Goal: Task Accomplishment & Management: Use online tool/utility

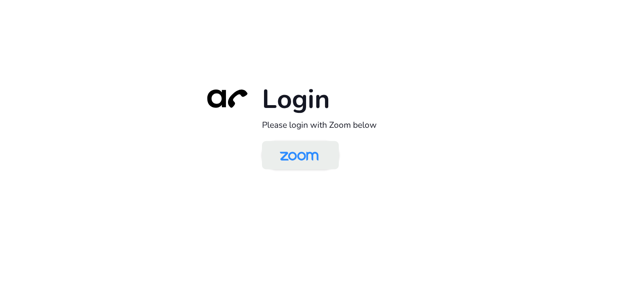
click at [297, 165] on img at bounding box center [299, 156] width 56 height 26
click at [300, 153] on img at bounding box center [299, 156] width 56 height 26
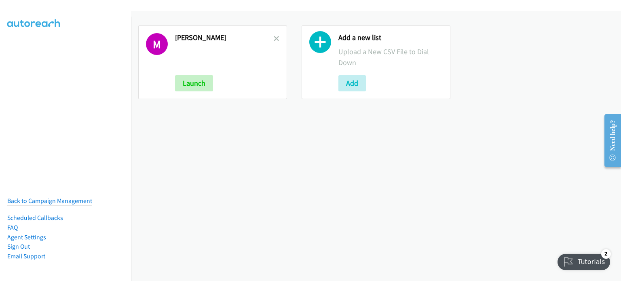
click at [169, 142] on div "M Mary Launch Add a new list Upload a New CSV File to Dial Down Add" at bounding box center [376, 146] width 490 height 270
click at [274, 40] on icon at bounding box center [277, 39] width 6 height 6
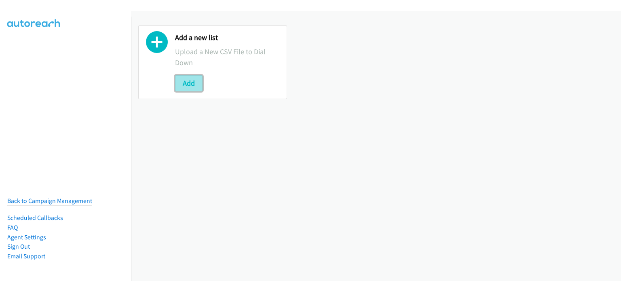
click at [184, 85] on button "Add" at bounding box center [188, 83] width 27 height 16
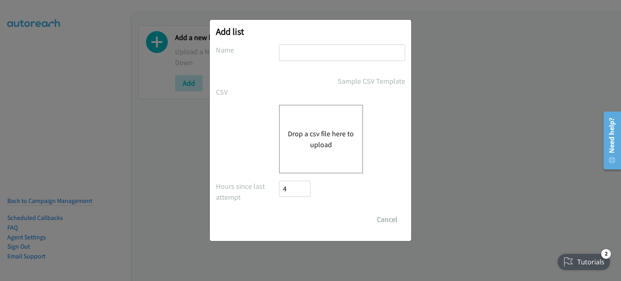
click at [214, 146] on div "Add list No phone fields were returned for that Report or List View Please uplo…" at bounding box center [310, 130] width 201 height 221
click at [319, 53] on input "text" at bounding box center [342, 52] width 126 height 17
type input "mary"
click at [315, 139] on button "Drop a csv file here to upload" at bounding box center [321, 139] width 66 height 22
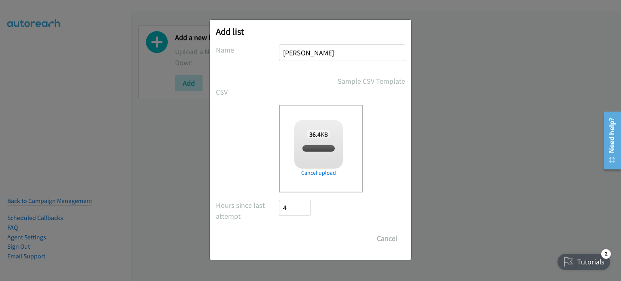
checkbox input "true"
click at [296, 235] on input "Save List" at bounding box center [300, 238] width 42 height 16
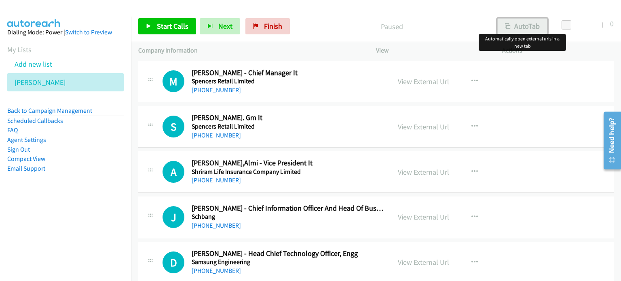
click at [529, 21] on button "AutoTab" at bounding box center [522, 26] width 50 height 16
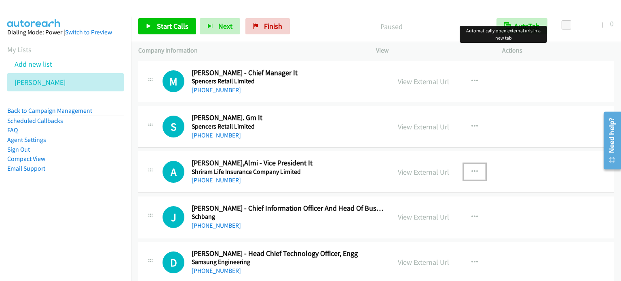
click at [473, 171] on icon "button" at bounding box center [475, 172] width 6 height 6
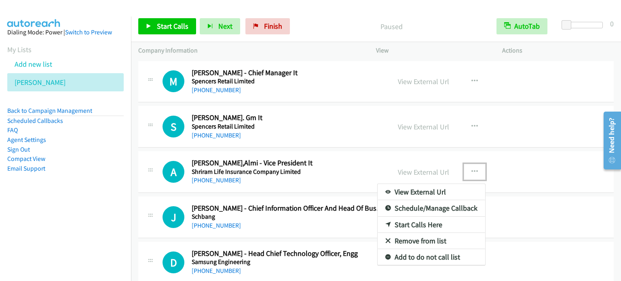
click at [421, 224] on link "Start Calls Here" at bounding box center [432, 225] width 108 height 16
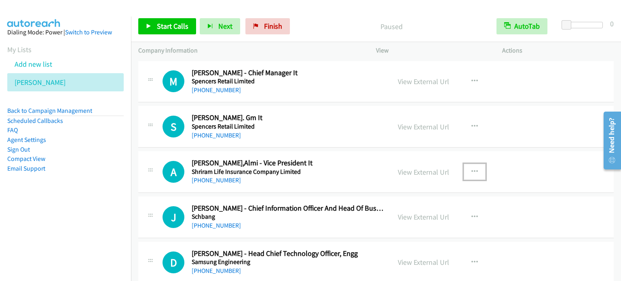
drag, startPoint x: 134, startPoint y: 102, endPoint x: 167, endPoint y: 93, distance: 33.4
click at [134, 102] on td "M Callback Scheduled Manoj Thomas - Chief Manager It Spencers Retail Limited As…" at bounding box center [376, 81] width 490 height 45
click at [475, 169] on button "button" at bounding box center [475, 172] width 22 height 16
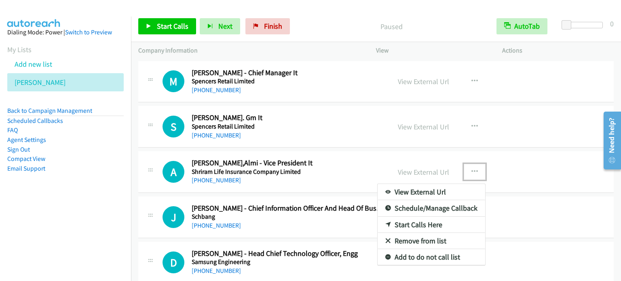
click at [428, 221] on link "Start Calls Here" at bounding box center [432, 225] width 108 height 16
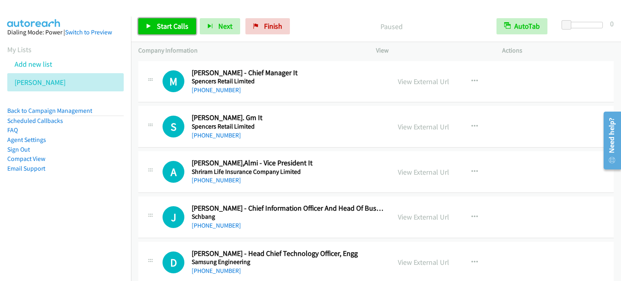
click at [172, 29] on span "Start Calls" at bounding box center [173, 25] width 32 height 9
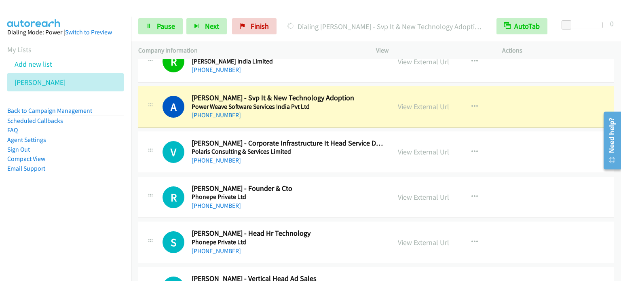
scroll to position [340, 0]
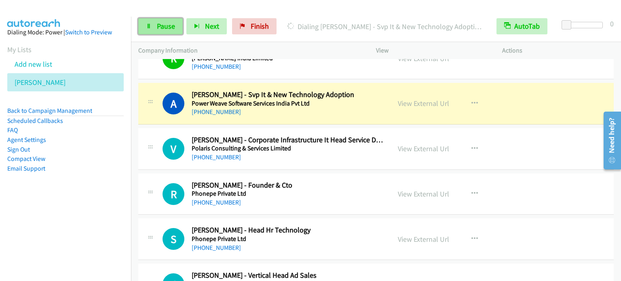
click at [170, 31] on link "Pause" at bounding box center [160, 26] width 44 height 16
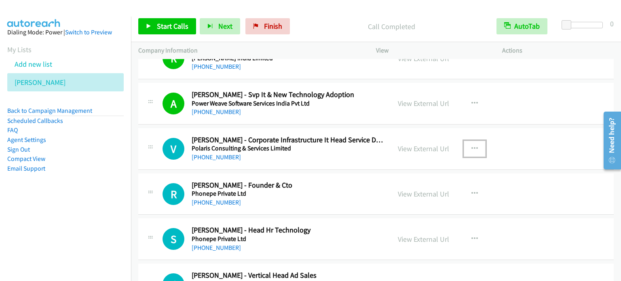
click at [472, 148] on icon "button" at bounding box center [475, 149] width 6 height 6
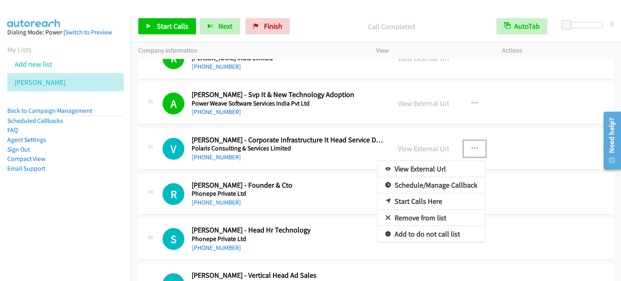
click at [431, 202] on link "Start Calls Here" at bounding box center [432, 201] width 108 height 16
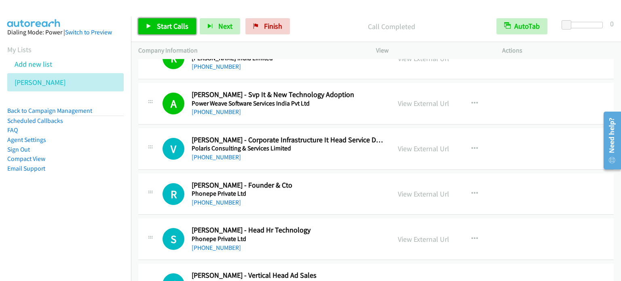
click at [178, 29] on span "Start Calls" at bounding box center [173, 25] width 32 height 9
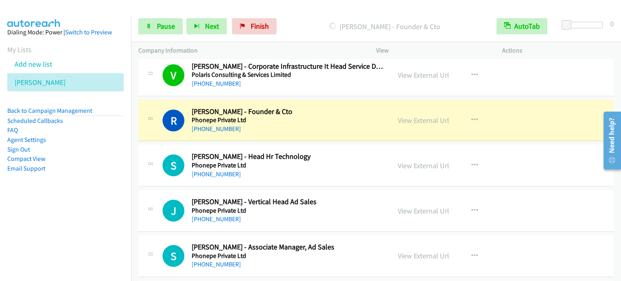
scroll to position [421, 0]
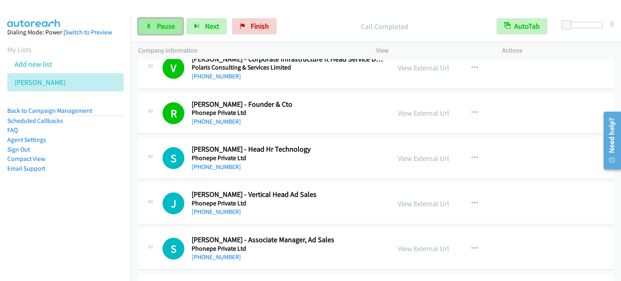
click at [159, 24] on span "Pause" at bounding box center [166, 25] width 18 height 9
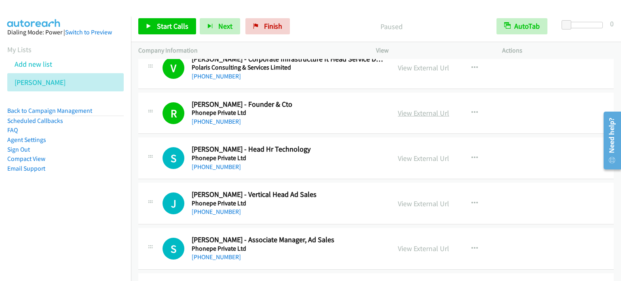
click at [432, 111] on link "View External Url" at bounding box center [423, 112] width 51 height 9
click at [472, 205] on button "button" at bounding box center [475, 203] width 22 height 16
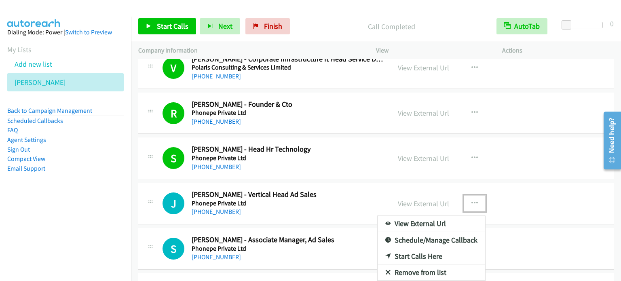
click at [438, 257] on link "Start Calls Here" at bounding box center [432, 256] width 108 height 16
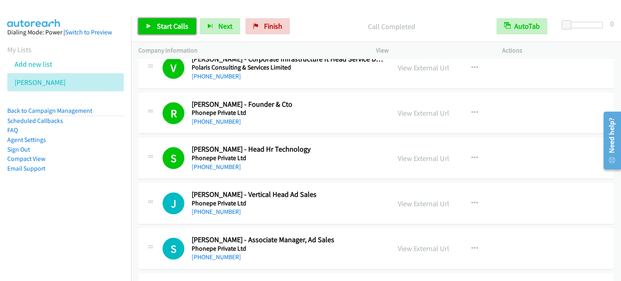
click at [165, 19] on link "Start Calls" at bounding box center [167, 26] width 58 height 16
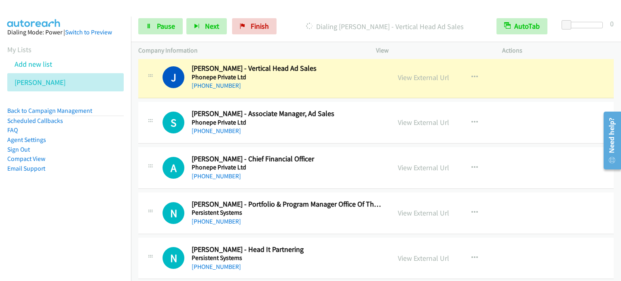
scroll to position [550, 0]
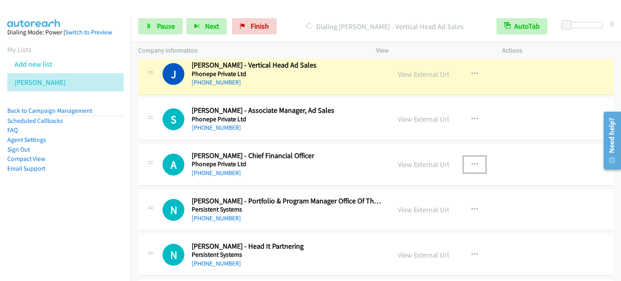
click at [472, 161] on icon "button" at bounding box center [475, 164] width 6 height 6
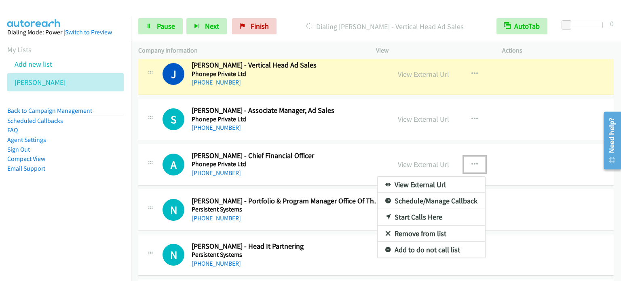
click at [421, 216] on link "Start Calls Here" at bounding box center [432, 217] width 108 height 16
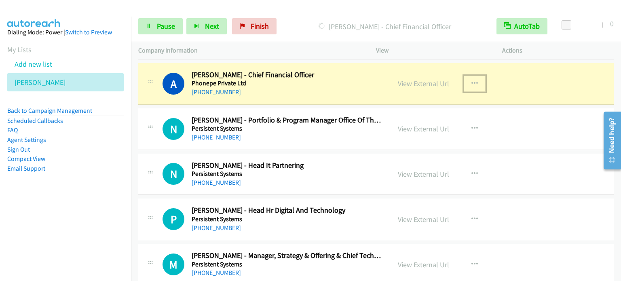
scroll to position [647, 0]
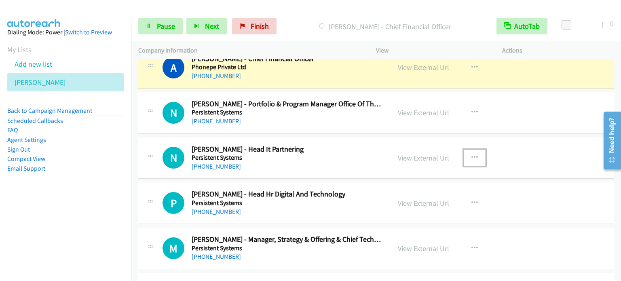
click at [472, 155] on icon "button" at bounding box center [475, 157] width 6 height 6
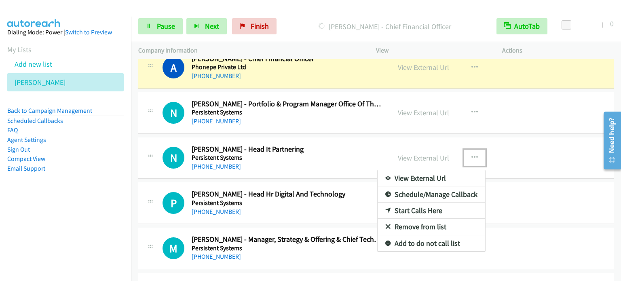
click at [419, 209] on link "Start Calls Here" at bounding box center [432, 211] width 108 height 16
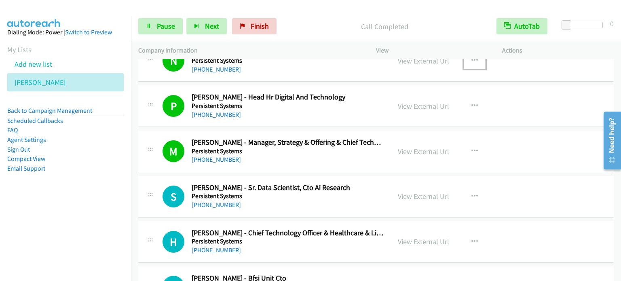
scroll to position [906, 0]
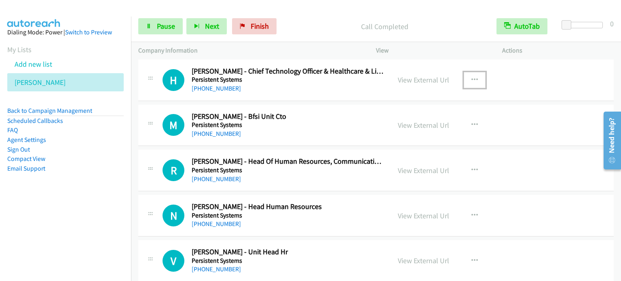
click at [472, 78] on icon "button" at bounding box center [475, 80] width 6 height 6
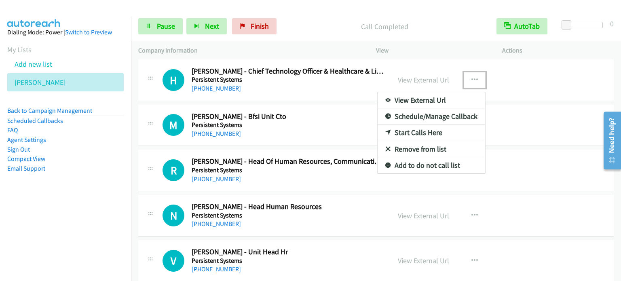
click at [433, 132] on link "Start Calls Here" at bounding box center [432, 133] width 108 height 16
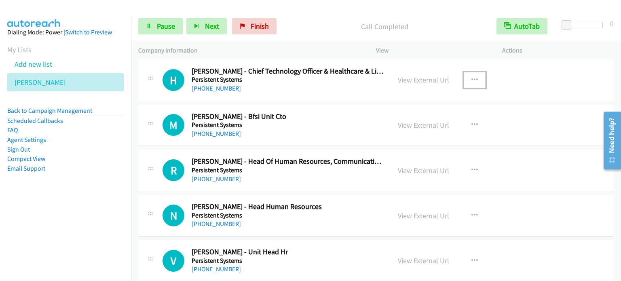
click at [477, 72] on button "button" at bounding box center [475, 80] width 22 height 16
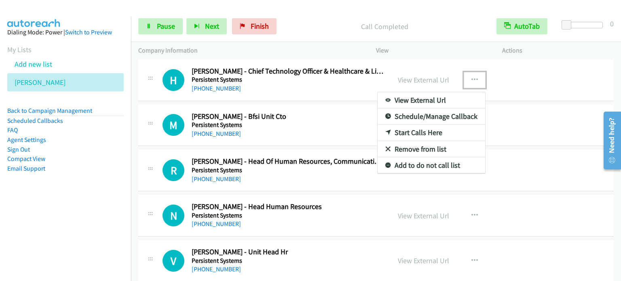
click at [424, 133] on link "Start Calls Here" at bounding box center [432, 133] width 108 height 16
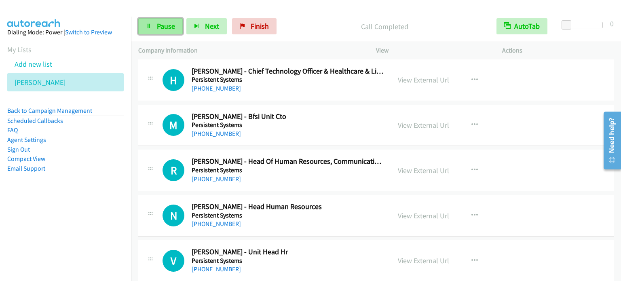
click at [166, 22] on span "Pause" at bounding box center [166, 25] width 18 height 9
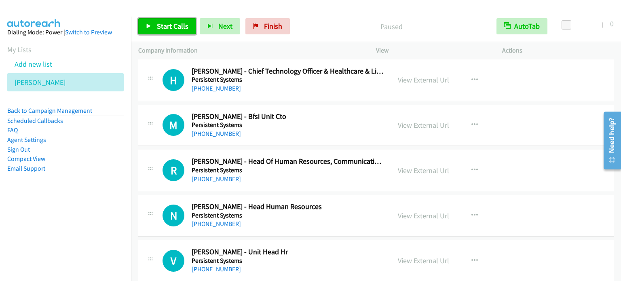
click at [166, 22] on span "Start Calls" at bounding box center [173, 25] width 32 height 9
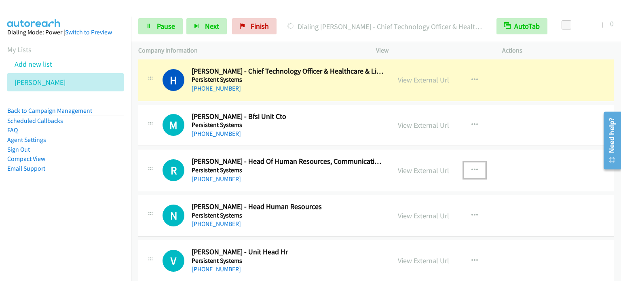
click at [475, 170] on button "button" at bounding box center [475, 170] width 22 height 16
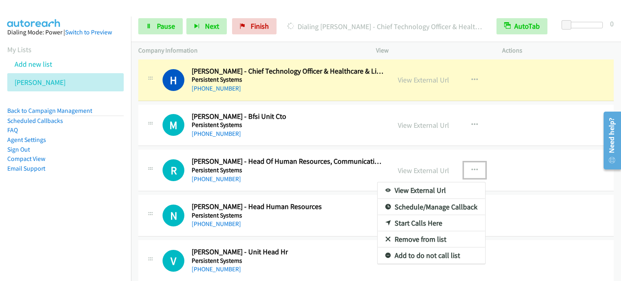
click at [416, 222] on link "Start Calls Here" at bounding box center [432, 223] width 108 height 16
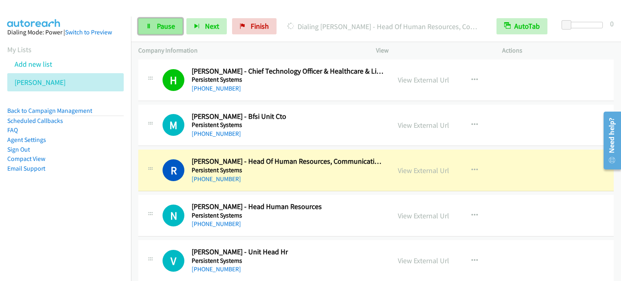
click at [160, 25] on span "Pause" at bounding box center [166, 25] width 18 height 9
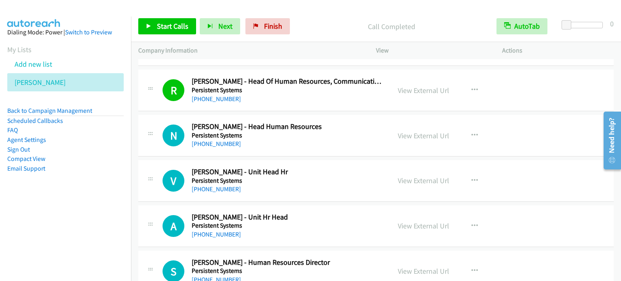
scroll to position [987, 0]
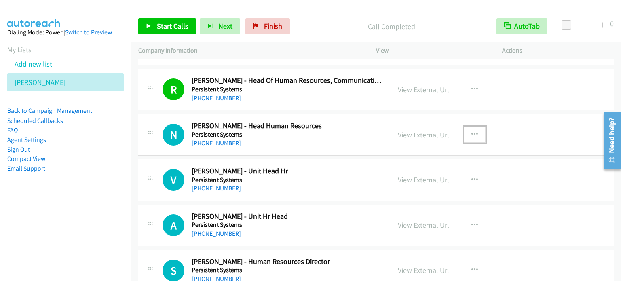
click at [472, 132] on icon "button" at bounding box center [475, 134] width 6 height 6
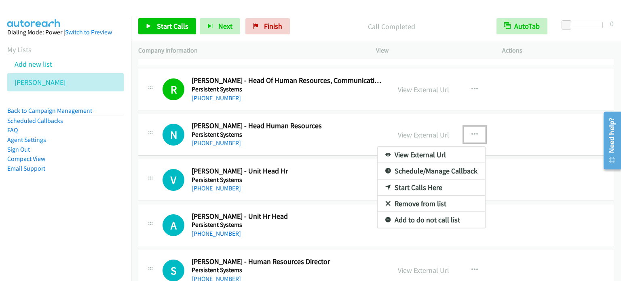
click at [410, 184] on link "Start Calls Here" at bounding box center [432, 188] width 108 height 16
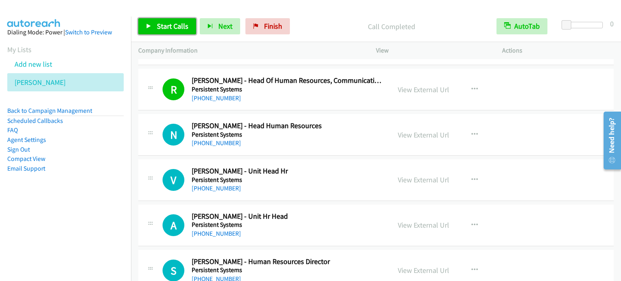
click at [163, 31] on link "Start Calls" at bounding box center [167, 26] width 58 height 16
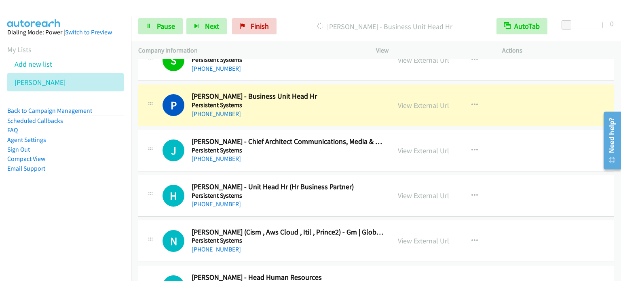
scroll to position [1213, 0]
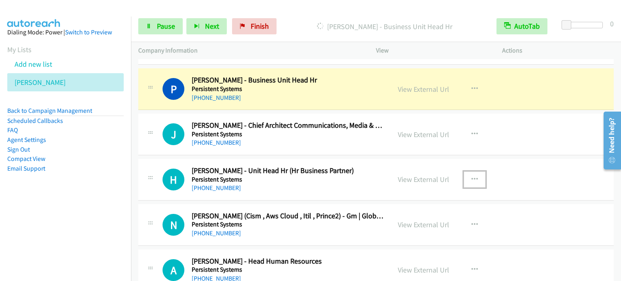
click at [474, 174] on button "button" at bounding box center [475, 179] width 22 height 16
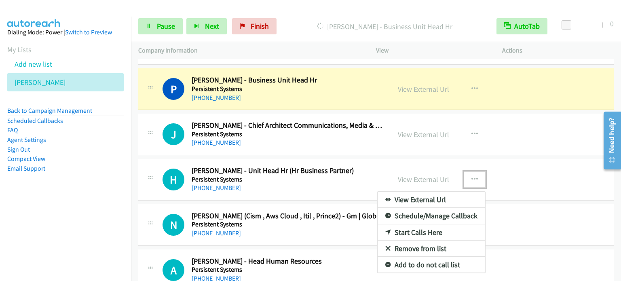
click at [431, 229] on link "Start Calls Here" at bounding box center [432, 232] width 108 height 16
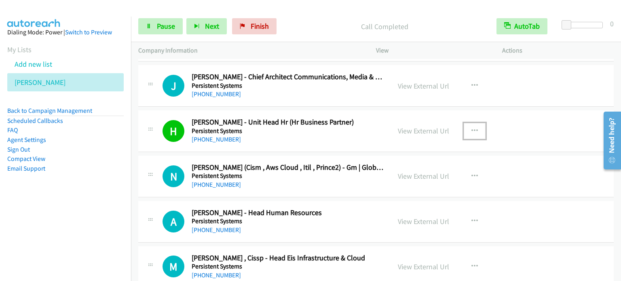
scroll to position [1278, 0]
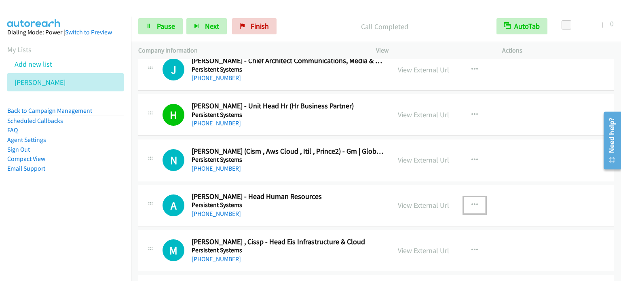
click at [477, 202] on button "button" at bounding box center [475, 205] width 22 height 16
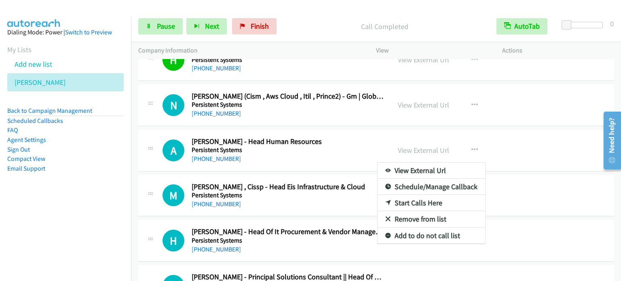
scroll to position [1343, 0]
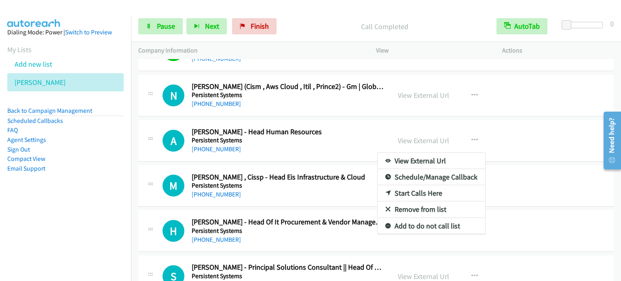
click at [421, 189] on link "Start Calls Here" at bounding box center [432, 193] width 108 height 16
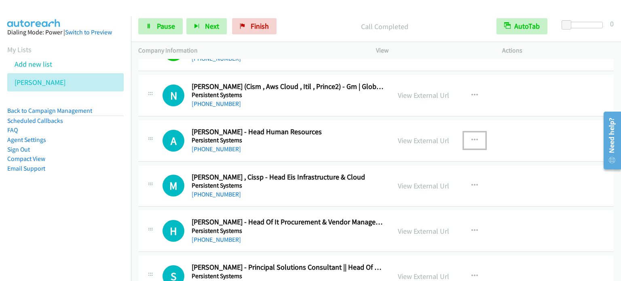
click at [472, 138] on icon "button" at bounding box center [475, 140] width 6 height 6
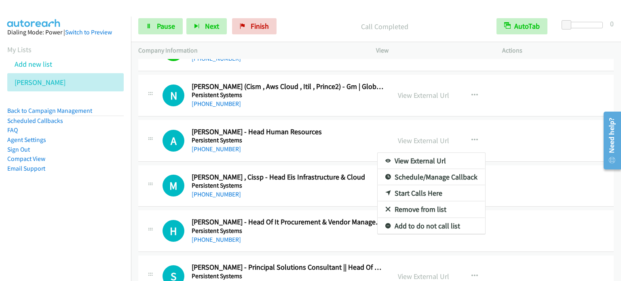
click at [406, 188] on link "Start Calls Here" at bounding box center [432, 193] width 108 height 16
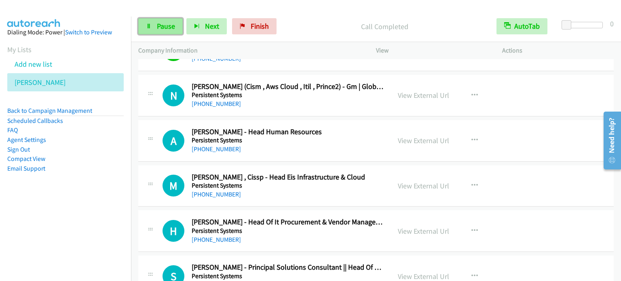
click at [150, 26] on icon at bounding box center [149, 27] width 6 height 6
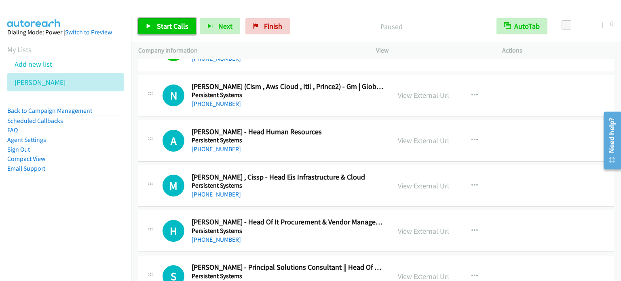
click at [150, 26] on icon at bounding box center [149, 27] width 6 height 6
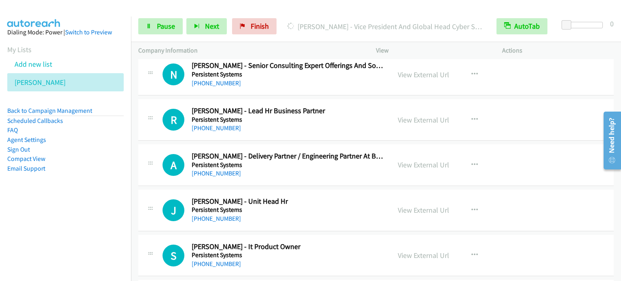
scroll to position [1731, 0]
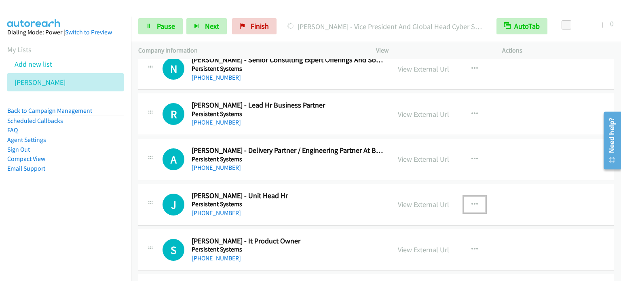
click at [472, 201] on icon "button" at bounding box center [475, 204] width 6 height 6
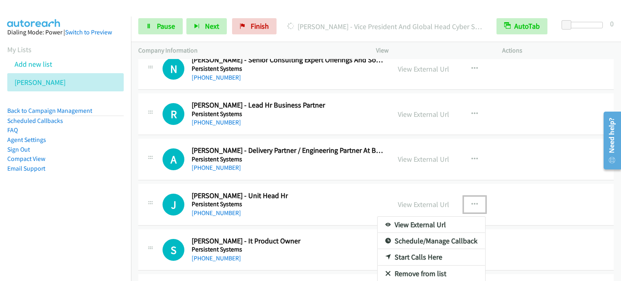
click at [421, 253] on link "Start Calls Here" at bounding box center [432, 257] width 108 height 16
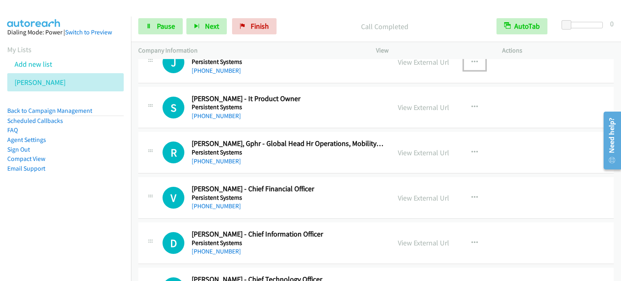
scroll to position [1876, 0]
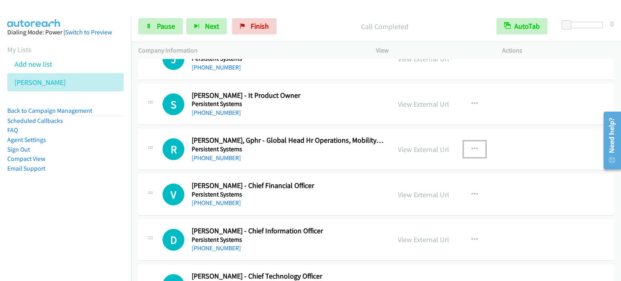
click at [474, 146] on icon "button" at bounding box center [475, 149] width 6 height 6
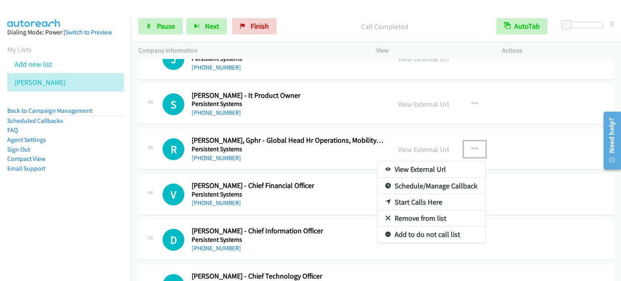
click at [419, 200] on link "Start Calls Here" at bounding box center [432, 202] width 108 height 16
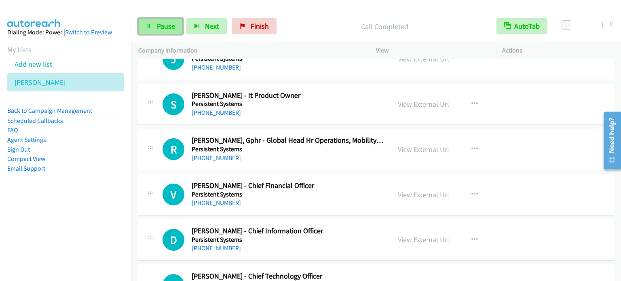
click at [166, 25] on span "Pause" at bounding box center [166, 25] width 18 height 9
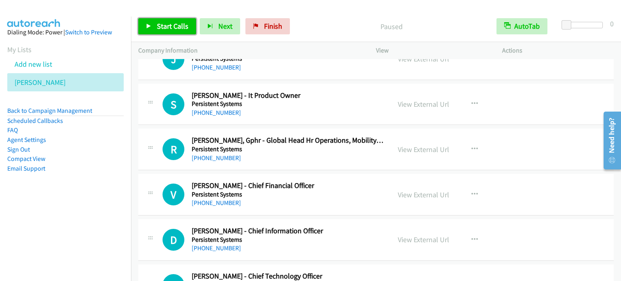
click at [165, 25] on span "Start Calls" at bounding box center [173, 25] width 32 height 9
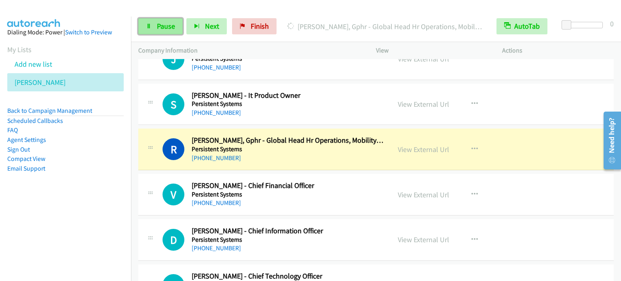
click at [163, 29] on span "Pause" at bounding box center [166, 25] width 18 height 9
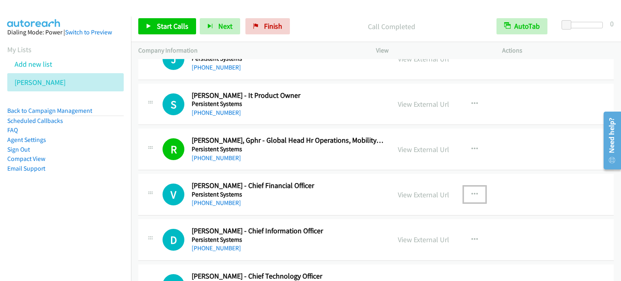
drag, startPoint x: 472, startPoint y: 190, endPoint x: 469, endPoint y: 193, distance: 4.3
click at [472, 191] on icon "button" at bounding box center [475, 194] width 6 height 6
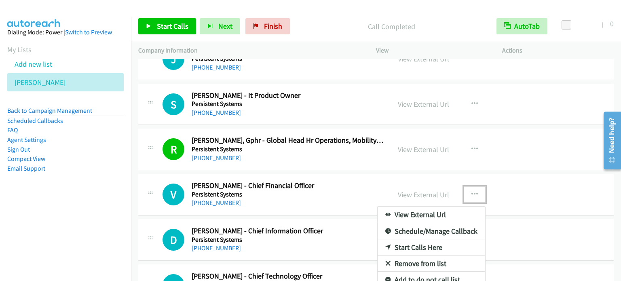
click at [422, 241] on link "Start Calls Here" at bounding box center [432, 247] width 108 height 16
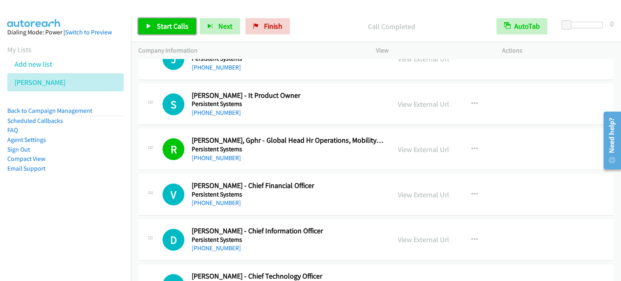
click at [152, 26] on link "Start Calls" at bounding box center [167, 26] width 58 height 16
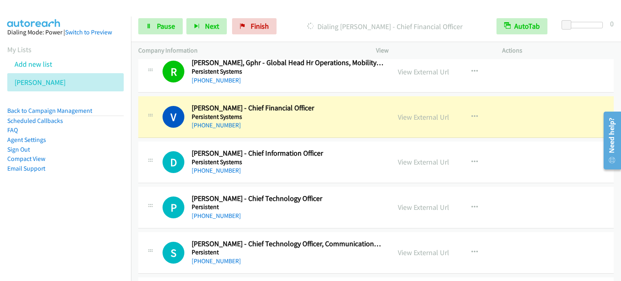
scroll to position [1957, 0]
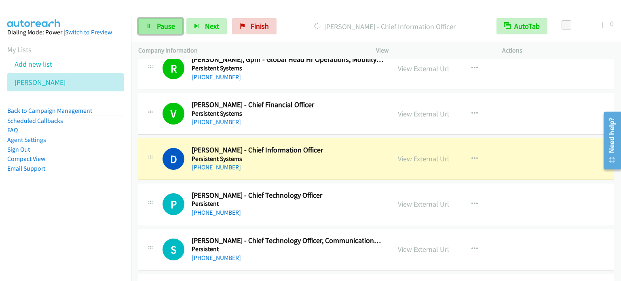
click at [161, 23] on span "Pause" at bounding box center [166, 25] width 18 height 9
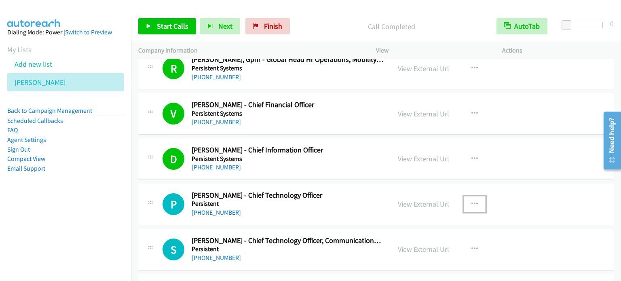
click at [474, 197] on button "button" at bounding box center [475, 204] width 22 height 16
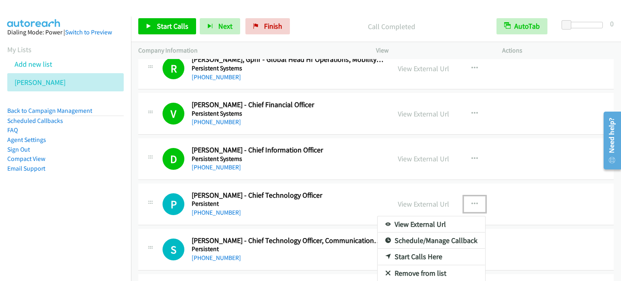
click at [403, 250] on link "Start Calls Here" at bounding box center [432, 257] width 108 height 16
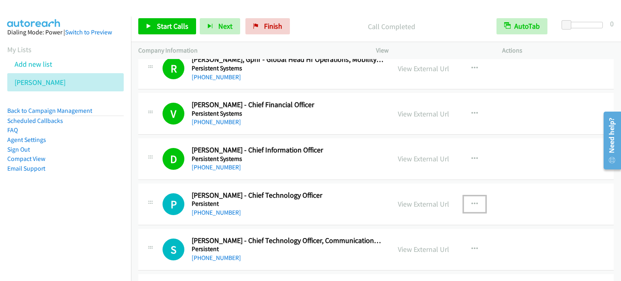
click at [475, 199] on button "button" at bounding box center [475, 204] width 22 height 16
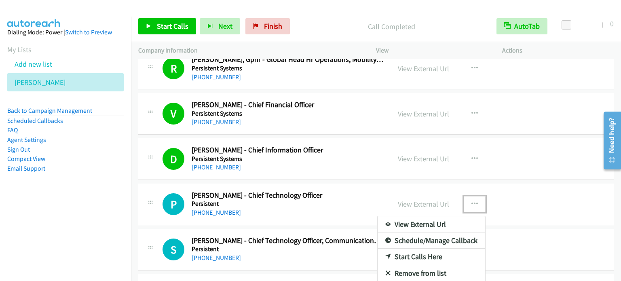
click at [421, 257] on link "Start Calls Here" at bounding box center [432, 257] width 108 height 16
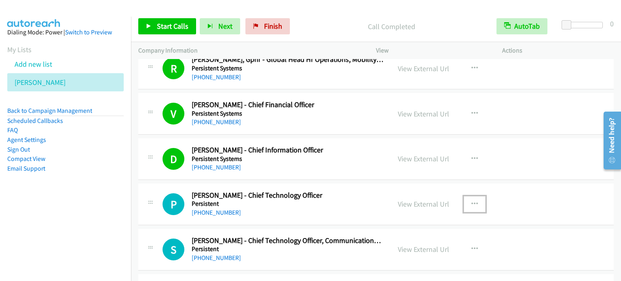
click at [474, 201] on icon "button" at bounding box center [475, 204] width 6 height 6
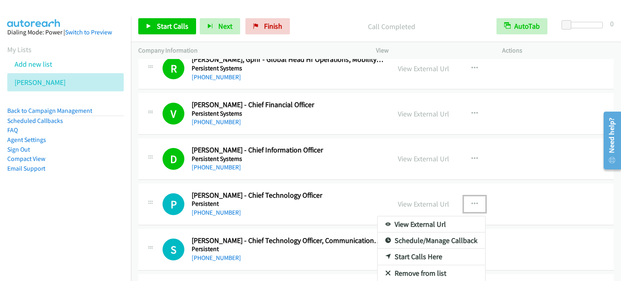
click at [425, 253] on link "Start Calls Here" at bounding box center [432, 257] width 108 height 16
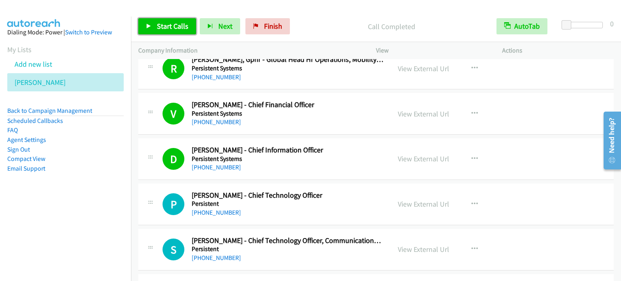
click at [161, 32] on link "Start Calls" at bounding box center [167, 26] width 58 height 16
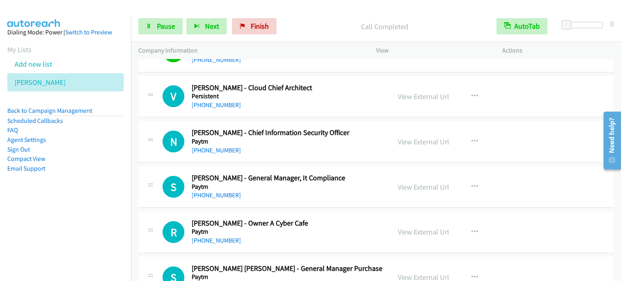
scroll to position [2167, 0]
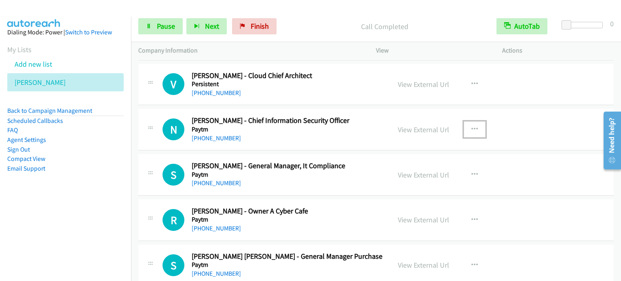
click at [472, 126] on icon "button" at bounding box center [475, 129] width 6 height 6
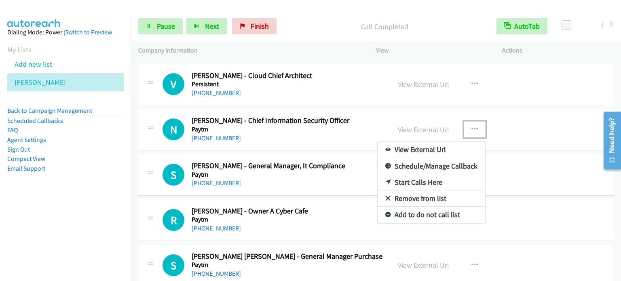
click at [423, 175] on link "Start Calls Here" at bounding box center [432, 182] width 108 height 16
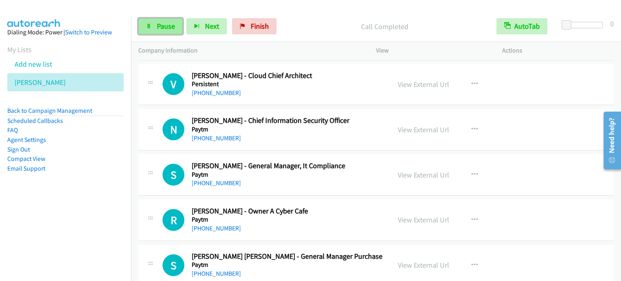
click at [150, 21] on link "Pause" at bounding box center [160, 26] width 44 height 16
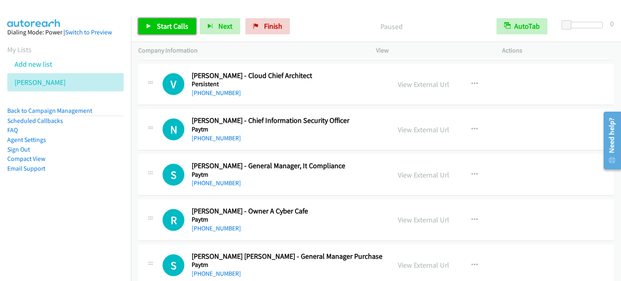
click at [150, 21] on link "Start Calls" at bounding box center [167, 26] width 58 height 16
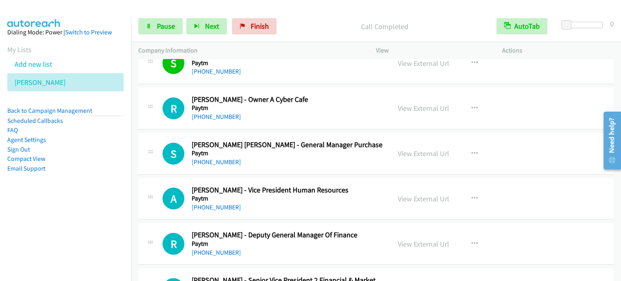
scroll to position [2281, 0]
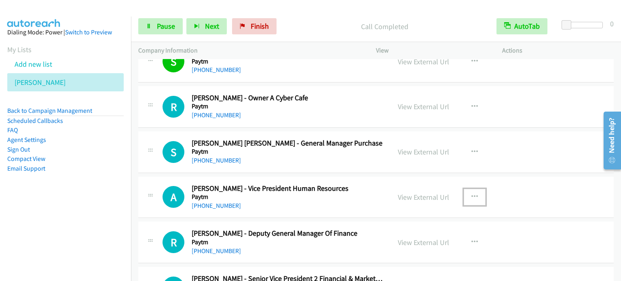
click at [472, 194] on icon "button" at bounding box center [475, 197] width 6 height 6
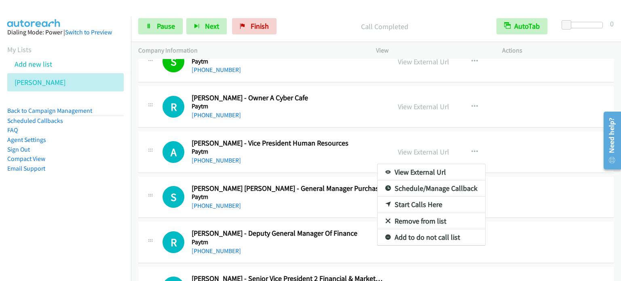
click at [469, 147] on div at bounding box center [310, 140] width 621 height 281
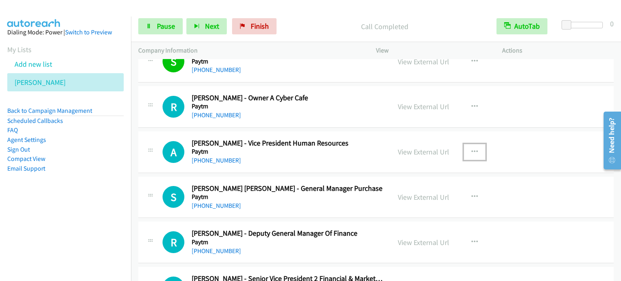
click at [472, 149] on icon "button" at bounding box center [475, 152] width 6 height 6
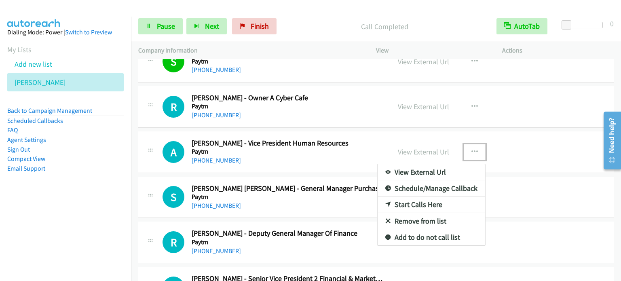
click at [431, 201] on link "Start Calls Here" at bounding box center [432, 205] width 108 height 16
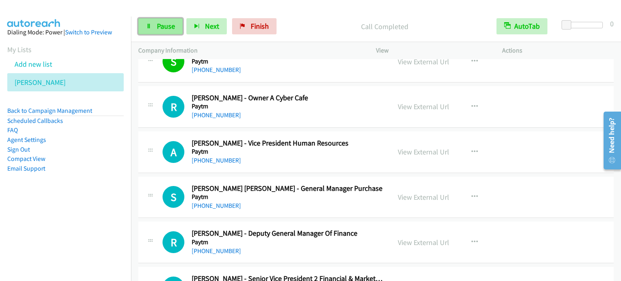
click at [157, 24] on span "Pause" at bounding box center [166, 25] width 18 height 9
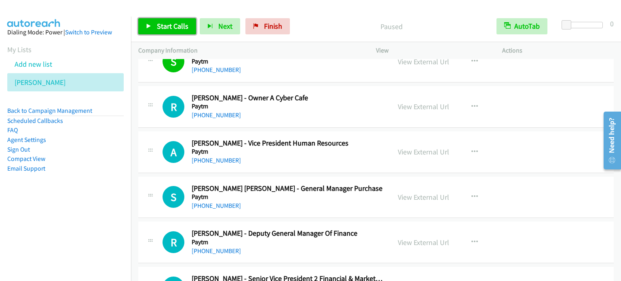
click at [157, 24] on span "Start Calls" at bounding box center [173, 25] width 32 height 9
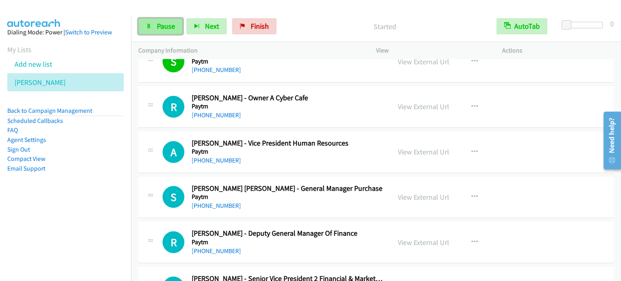
click at [165, 28] on span "Pause" at bounding box center [166, 25] width 18 height 9
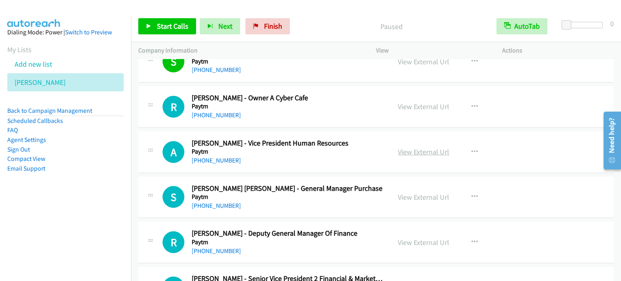
click at [418, 147] on link "View External Url" at bounding box center [423, 151] width 51 height 9
click at [433, 192] on link "View External Url" at bounding box center [423, 196] width 51 height 9
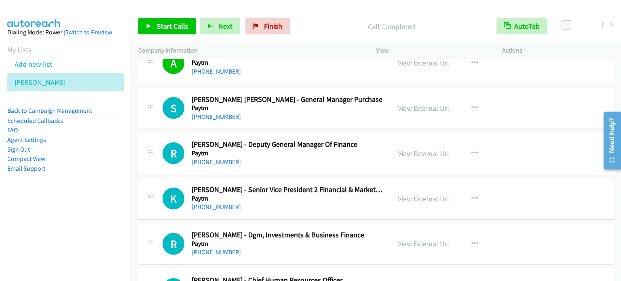
scroll to position [2378, 0]
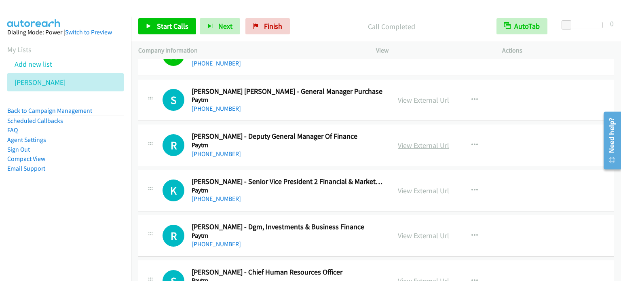
click at [423, 141] on link "View External Url" at bounding box center [423, 145] width 51 height 9
click at [418, 186] on link "View External Url" at bounding box center [423, 190] width 51 height 9
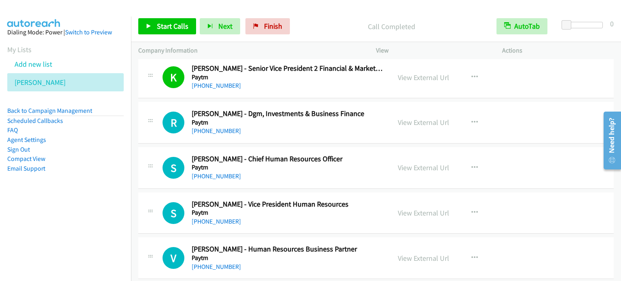
scroll to position [2507, 0]
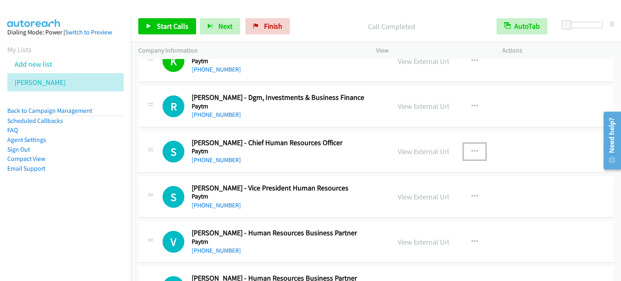
click at [472, 148] on icon "button" at bounding box center [475, 151] width 6 height 6
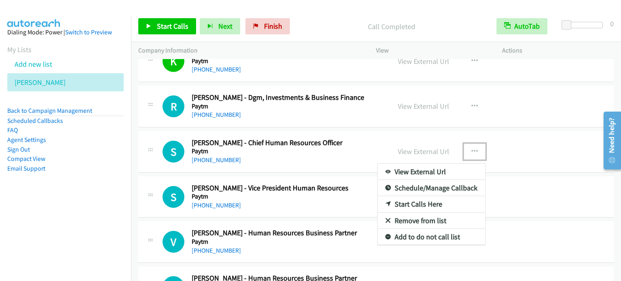
click at [419, 199] on link "Start Calls Here" at bounding box center [432, 204] width 108 height 16
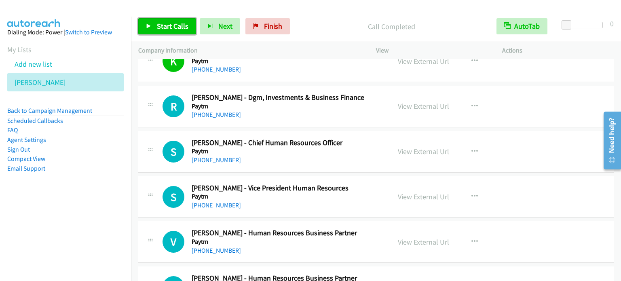
click at [168, 30] on span "Start Calls" at bounding box center [173, 25] width 32 height 9
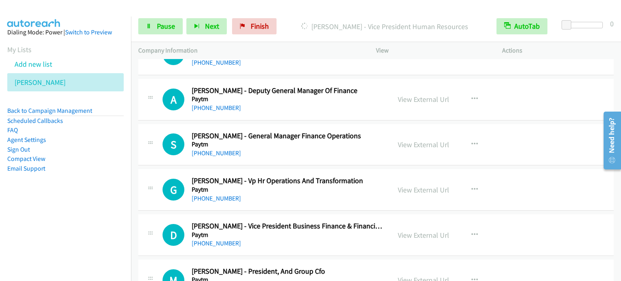
scroll to position [2847, 0]
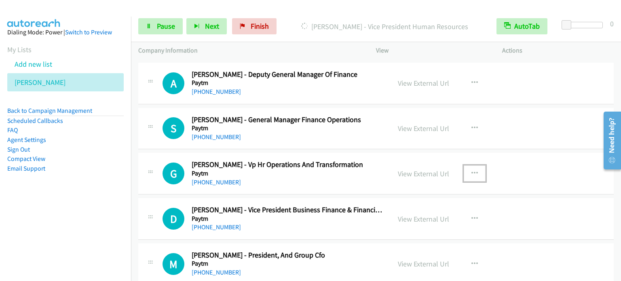
click at [475, 167] on button "button" at bounding box center [475, 173] width 22 height 16
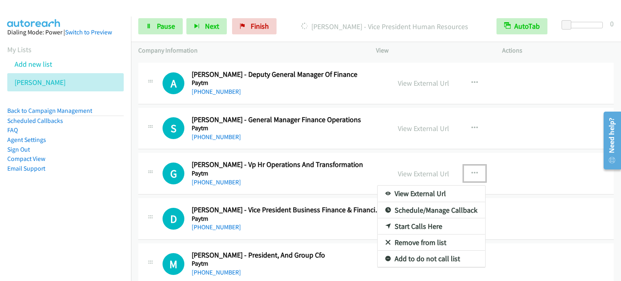
click at [426, 220] on link "Start Calls Here" at bounding box center [432, 226] width 108 height 16
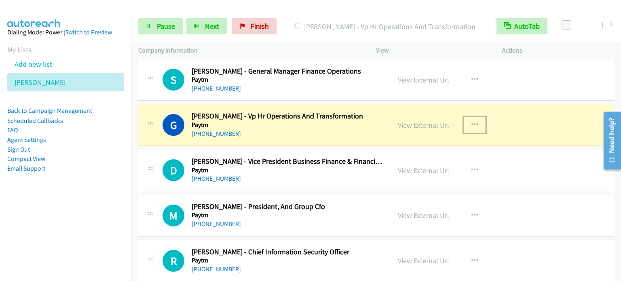
scroll to position [2912, 0]
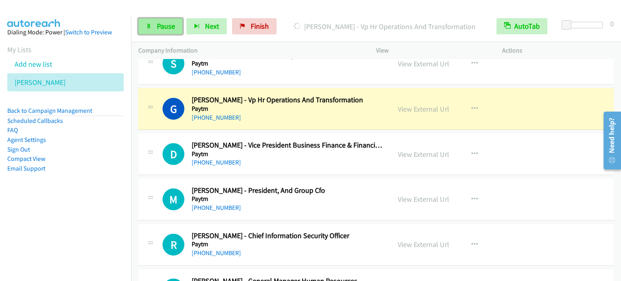
click at [167, 29] on span "Pause" at bounding box center [166, 25] width 18 height 9
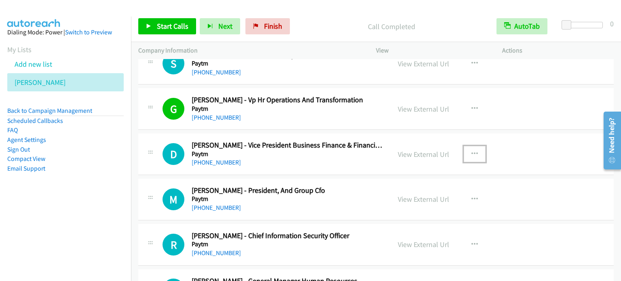
click at [472, 151] on icon "button" at bounding box center [475, 154] width 6 height 6
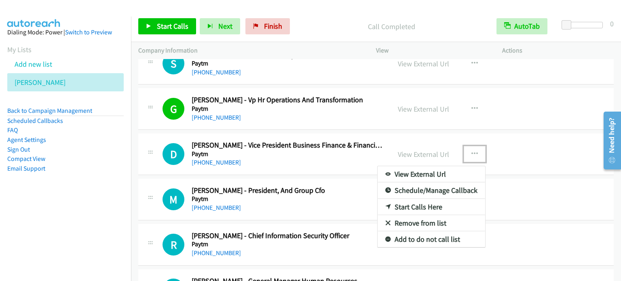
click at [424, 200] on link "Start Calls Here" at bounding box center [432, 207] width 108 height 16
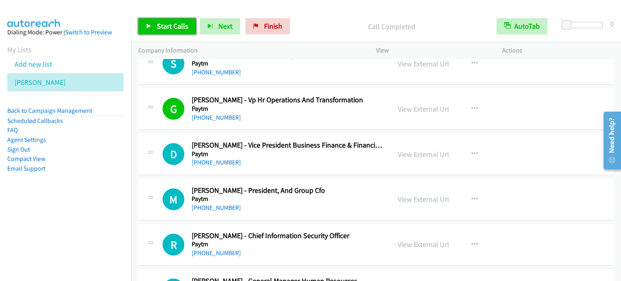
click at [163, 21] on link "Start Calls" at bounding box center [167, 26] width 58 height 16
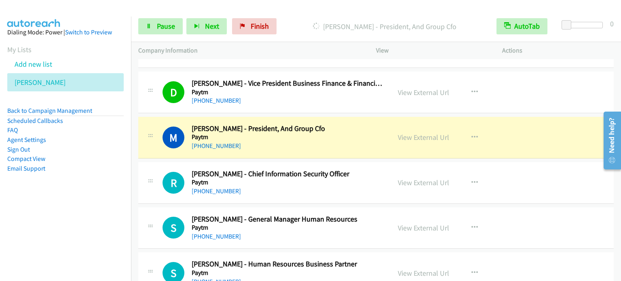
scroll to position [2992, 0]
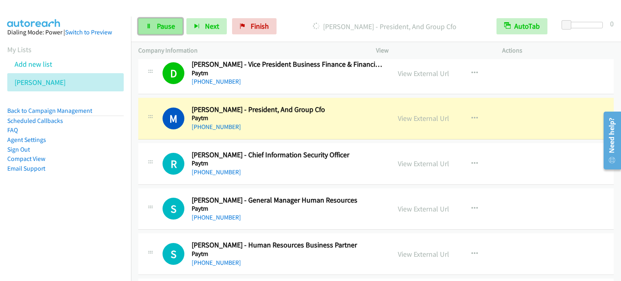
click at [158, 21] on link "Pause" at bounding box center [160, 26] width 44 height 16
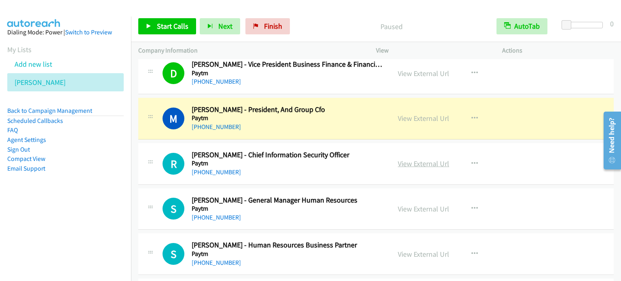
click at [437, 159] on link "View External Url" at bounding box center [423, 163] width 51 height 9
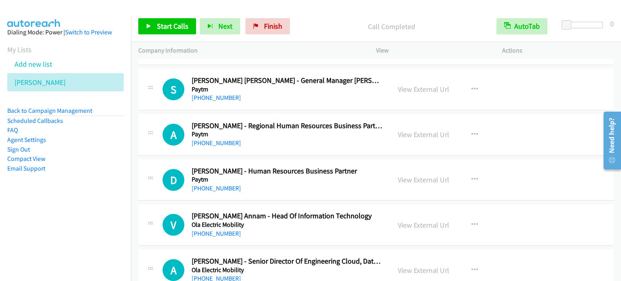
scroll to position [3251, 0]
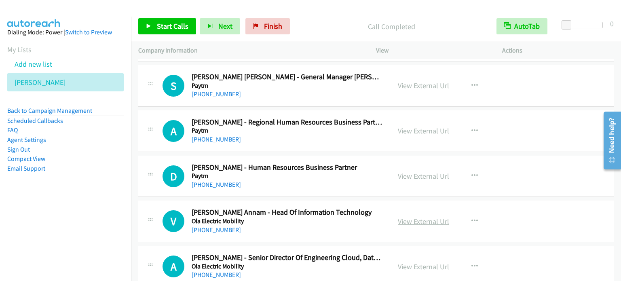
drag, startPoint x: 438, startPoint y: 216, endPoint x: 431, endPoint y: 213, distance: 6.9
click at [426, 217] on link "View External Url" at bounding box center [423, 221] width 51 height 9
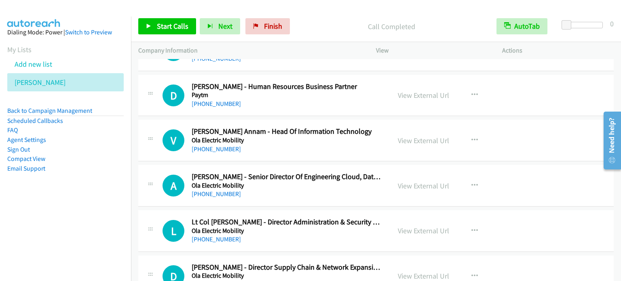
scroll to position [3348, 0]
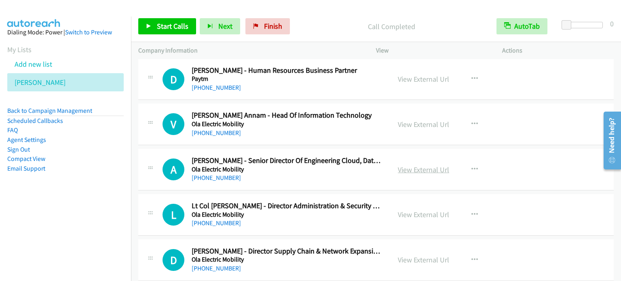
click at [429, 165] on link "View External Url" at bounding box center [423, 169] width 51 height 9
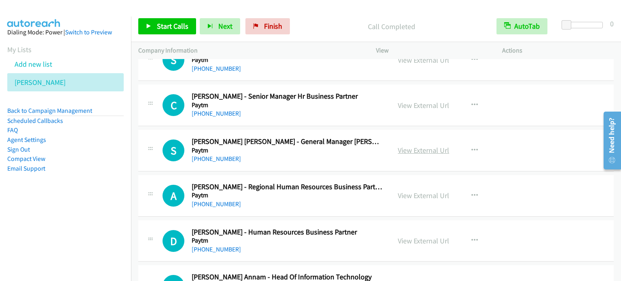
click at [425, 146] on link "View External Url" at bounding box center [423, 150] width 51 height 9
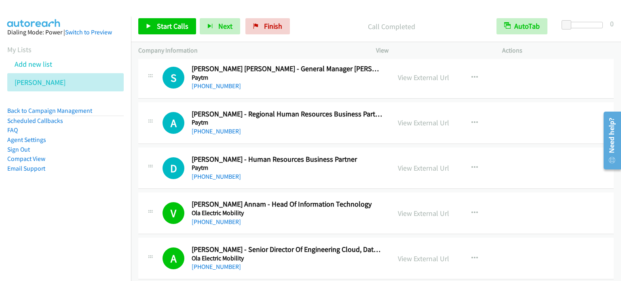
scroll to position [3106, 0]
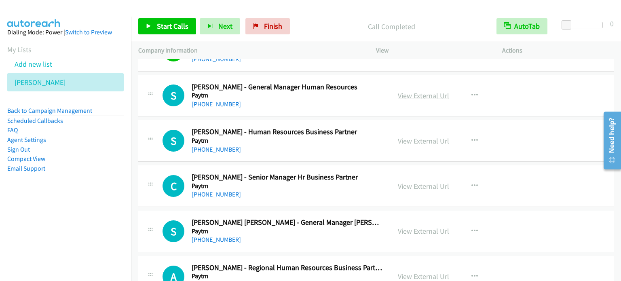
click at [411, 91] on link "View External Url" at bounding box center [423, 95] width 51 height 9
click at [421, 226] on link "View External Url" at bounding box center [423, 230] width 51 height 9
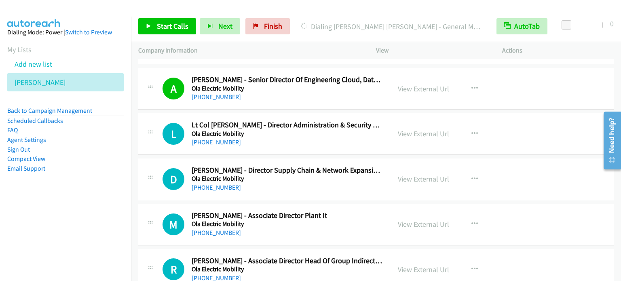
scroll to position [3591, 0]
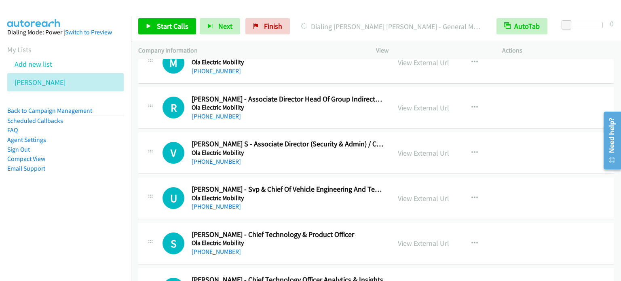
click at [415, 103] on link "View External Url" at bounding box center [423, 107] width 51 height 9
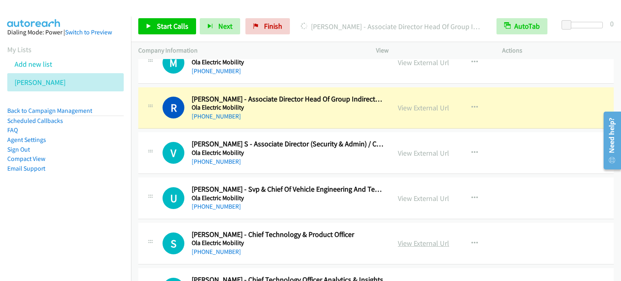
click at [421, 239] on link "View External Url" at bounding box center [423, 243] width 51 height 9
click at [410, 148] on link "View External Url" at bounding box center [423, 152] width 51 height 9
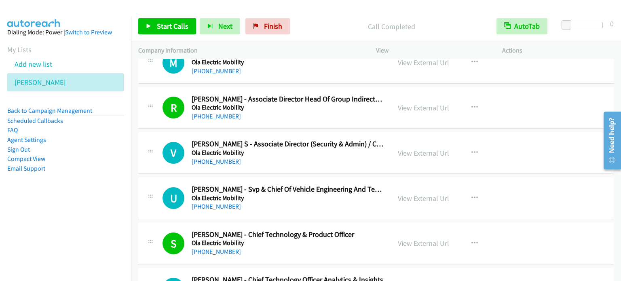
scroll to position [3753, 0]
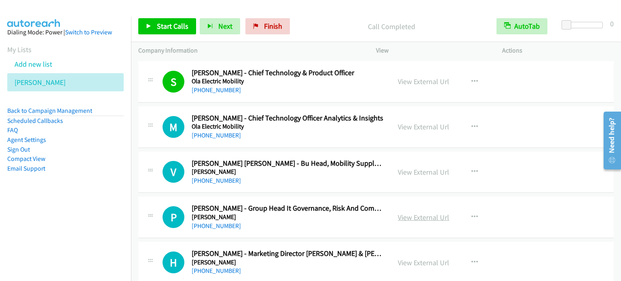
click at [425, 213] on link "View External Url" at bounding box center [423, 217] width 51 height 9
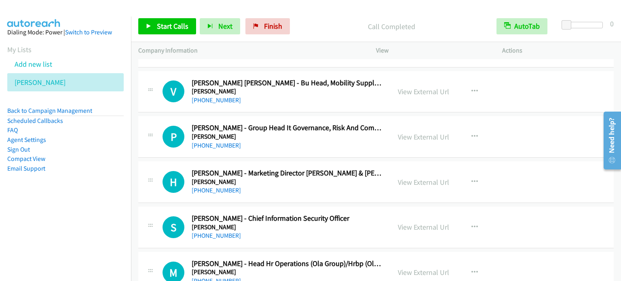
scroll to position [3833, 0]
click at [419, 177] on link "View External Url" at bounding box center [423, 181] width 51 height 9
click at [435, 222] on link "View External Url" at bounding box center [423, 226] width 51 height 9
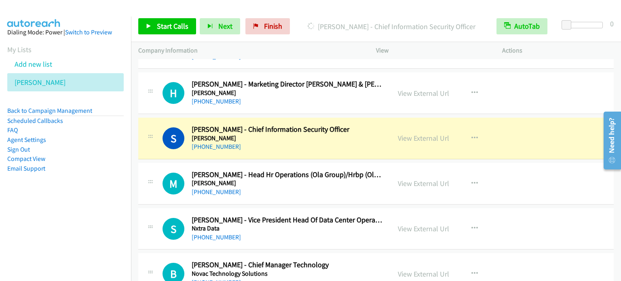
scroll to position [3931, 0]
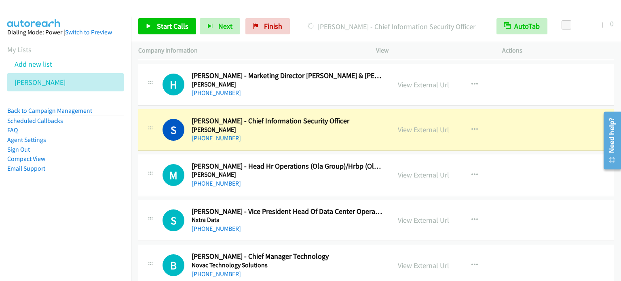
click at [423, 170] on link "View External Url" at bounding box center [423, 174] width 51 height 9
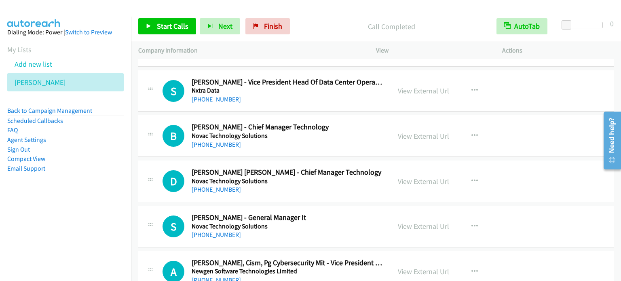
scroll to position [4076, 0]
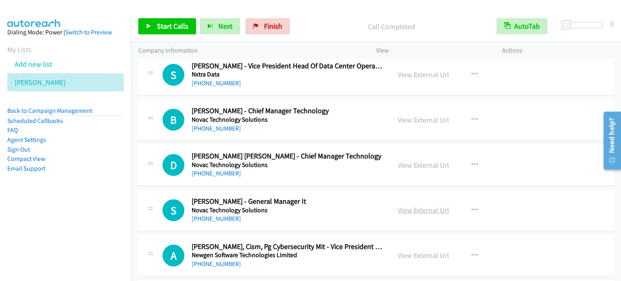
click at [430, 205] on link "View External Url" at bounding box center [423, 209] width 51 height 9
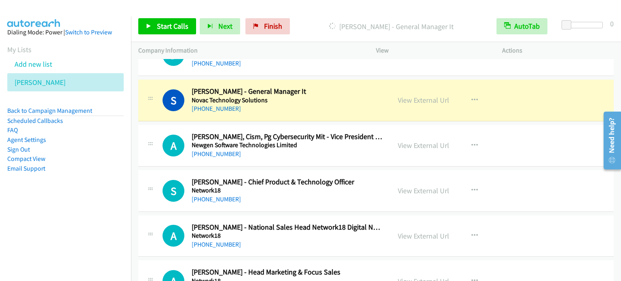
scroll to position [4189, 0]
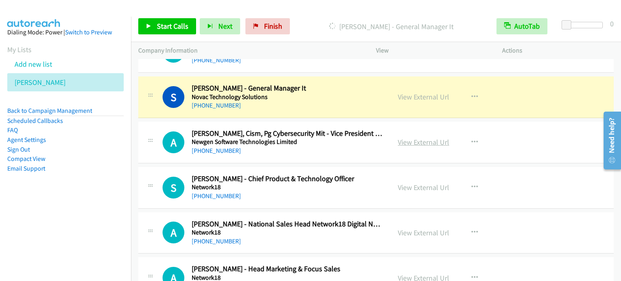
click at [402, 137] on link "View External Url" at bounding box center [423, 141] width 51 height 9
click at [424, 184] on link "View External Url" at bounding box center [423, 187] width 51 height 9
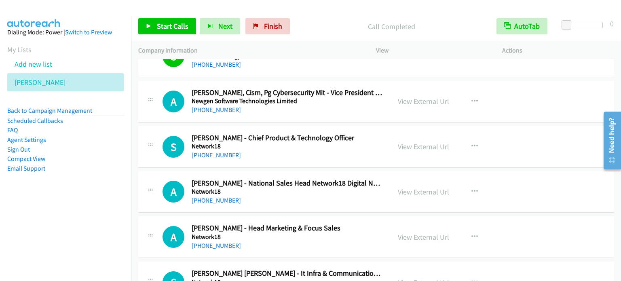
scroll to position [4238, 0]
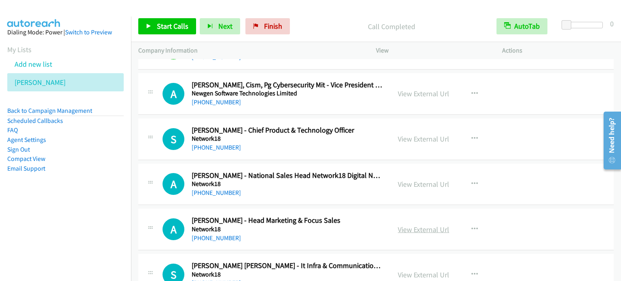
click at [432, 225] on link "View External Url" at bounding box center [423, 229] width 51 height 9
click at [438, 180] on link "View External Url" at bounding box center [423, 184] width 51 height 9
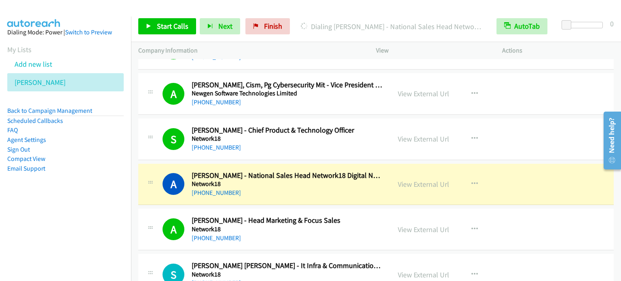
scroll to position [4400, 0]
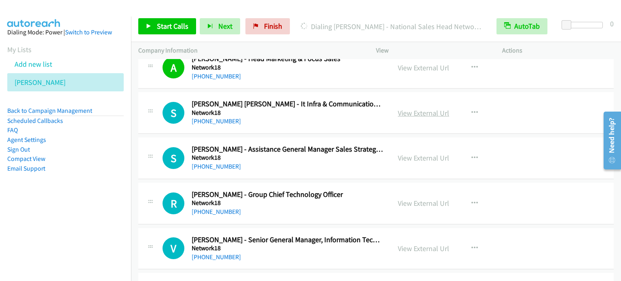
click at [410, 108] on link "View External Url" at bounding box center [423, 112] width 51 height 9
drag, startPoint x: 411, startPoint y: 196, endPoint x: 311, endPoint y: 87, distance: 147.7
click at [413, 199] on link "View External Url" at bounding box center [423, 203] width 51 height 9
click at [424, 244] on link "View External Url" at bounding box center [423, 248] width 51 height 9
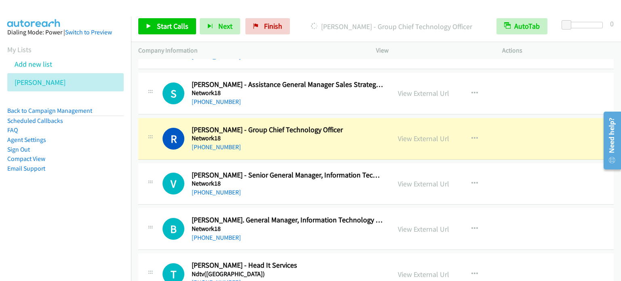
scroll to position [4480, 0]
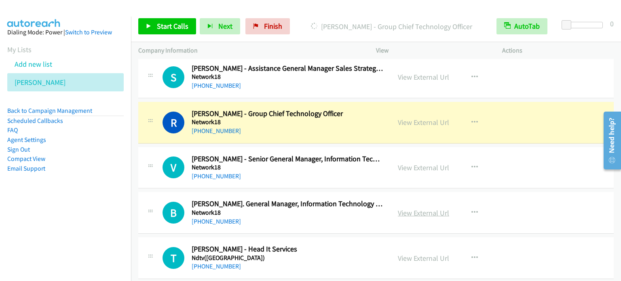
click at [427, 208] on link "View External Url" at bounding box center [423, 212] width 51 height 9
click at [430, 254] on link "View External Url" at bounding box center [423, 258] width 51 height 9
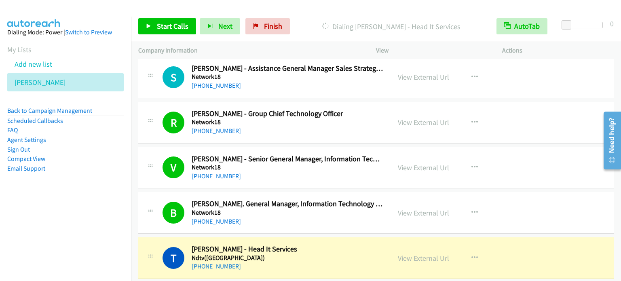
scroll to position [4642, 0]
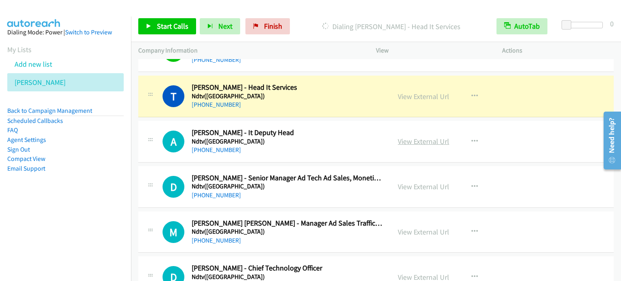
click at [431, 137] on link "View External Url" at bounding box center [423, 141] width 51 height 9
click at [424, 273] on link "View External Url" at bounding box center [423, 277] width 51 height 9
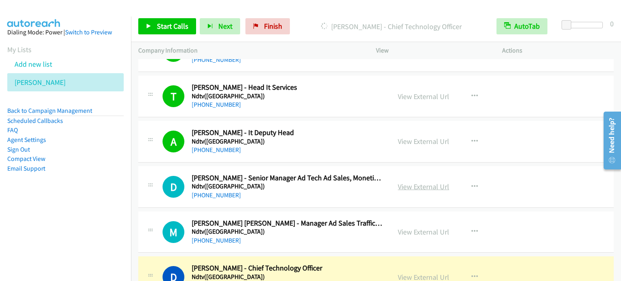
scroll to position [4804, 0]
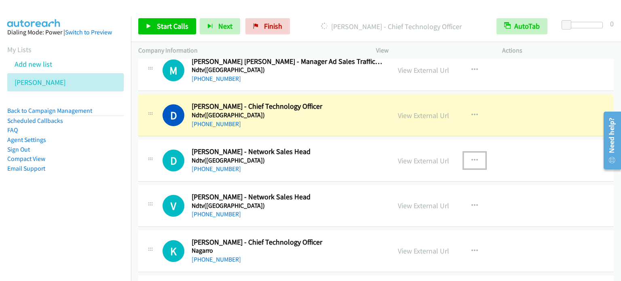
click at [472, 157] on icon "button" at bounding box center [475, 160] width 6 height 6
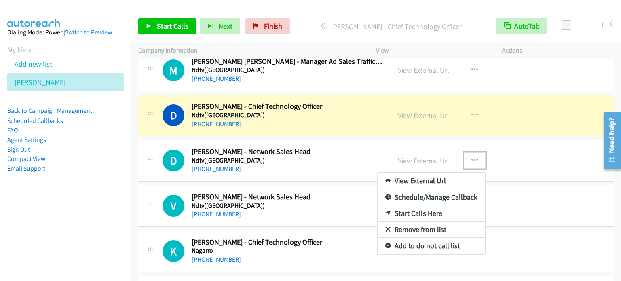
click at [425, 205] on link "Start Calls Here" at bounding box center [432, 213] width 108 height 16
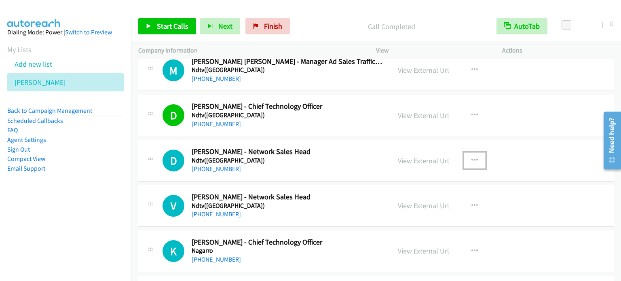
click at [472, 157] on icon "button" at bounding box center [475, 160] width 6 height 6
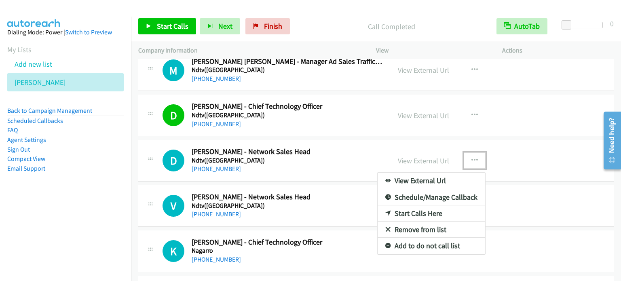
click at [425, 205] on link "Start Calls Here" at bounding box center [432, 213] width 108 height 16
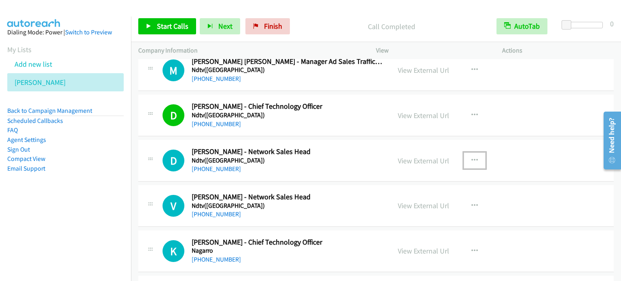
click at [472, 157] on icon "button" at bounding box center [475, 160] width 6 height 6
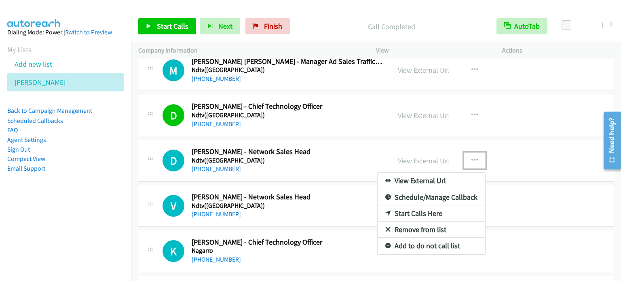
click at [434, 205] on link "Start Calls Here" at bounding box center [432, 213] width 108 height 16
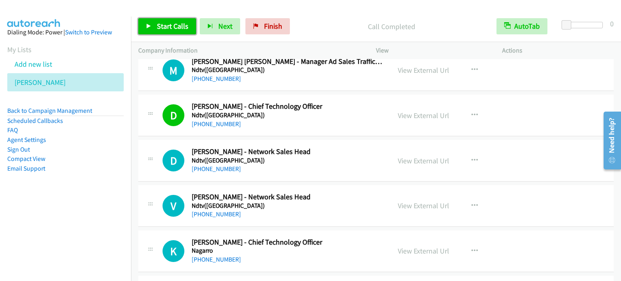
click at [174, 25] on span "Start Calls" at bounding box center [173, 25] width 32 height 9
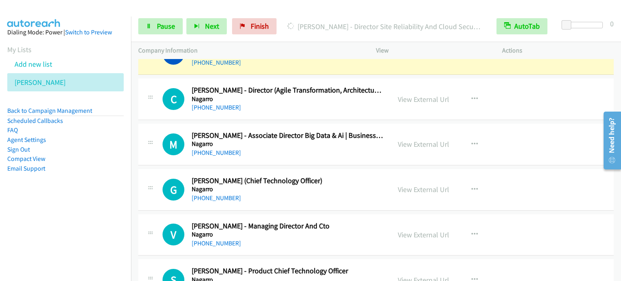
scroll to position [5144, 0]
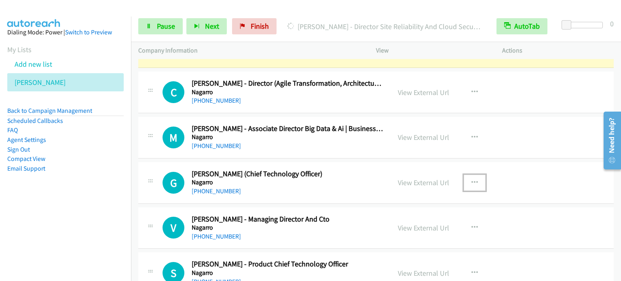
click at [472, 180] on icon "button" at bounding box center [475, 183] width 6 height 6
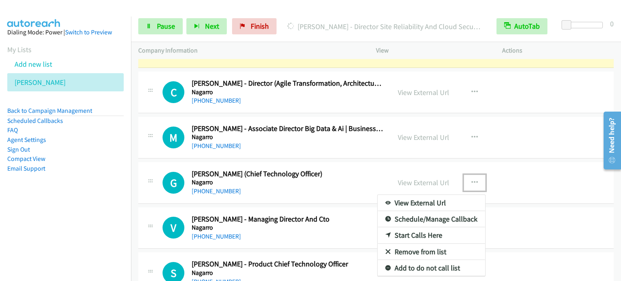
click at [415, 227] on link "Start Calls Here" at bounding box center [432, 235] width 108 height 16
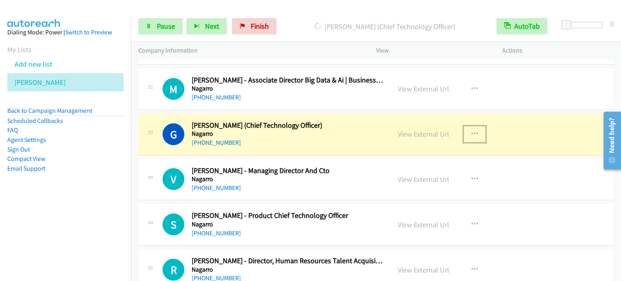
scroll to position [5208, 0]
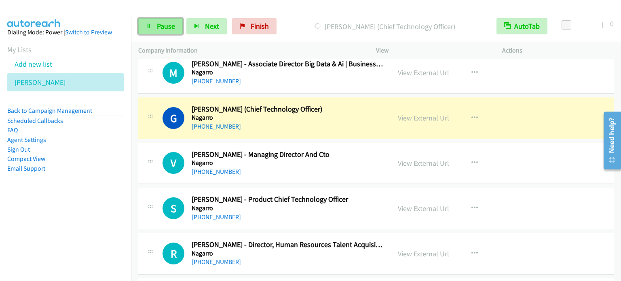
click at [167, 23] on span "Pause" at bounding box center [166, 25] width 18 height 9
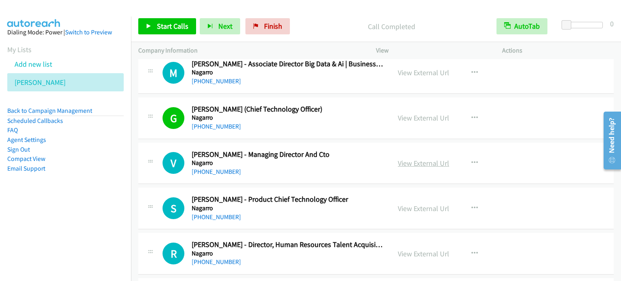
click at [420, 159] on link "View External Url" at bounding box center [423, 163] width 51 height 9
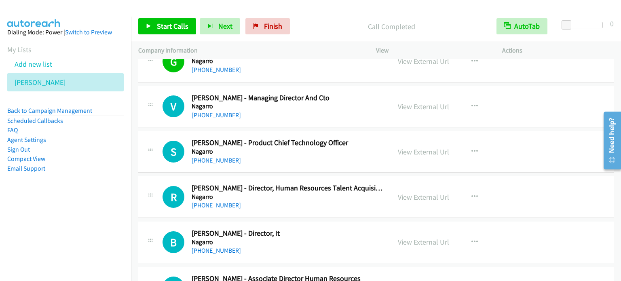
scroll to position [5273, 0]
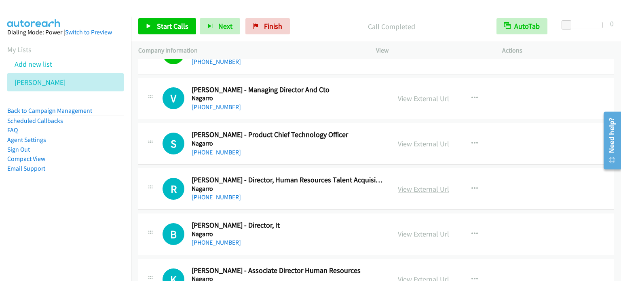
click at [422, 184] on link "View External Url" at bounding box center [423, 188] width 51 height 9
click at [435, 229] on link "View External Url" at bounding box center [423, 233] width 51 height 9
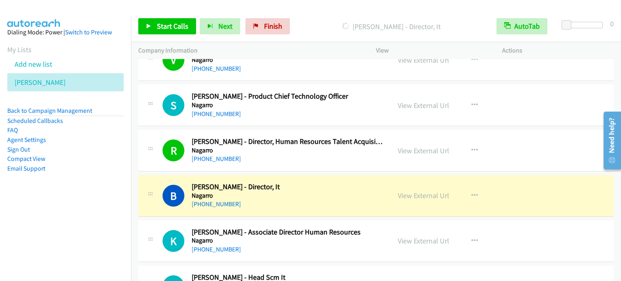
scroll to position [5322, 0]
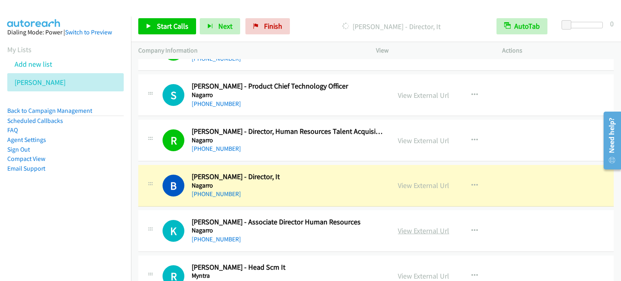
click at [433, 226] on link "View External Url" at bounding box center [423, 230] width 51 height 9
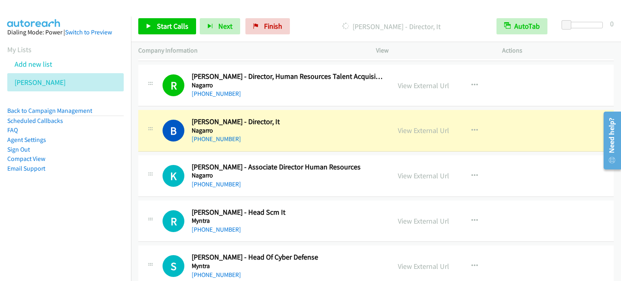
scroll to position [5386, 0]
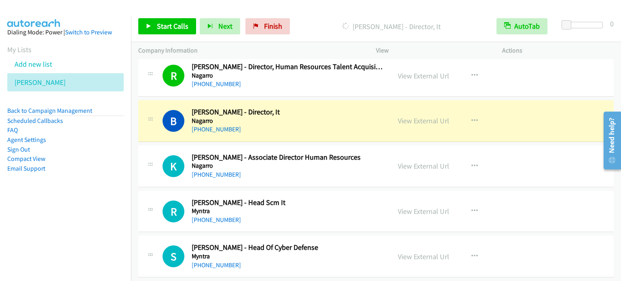
drag, startPoint x: 427, startPoint y: 197, endPoint x: 188, endPoint y: 4, distance: 307.1
click at [412, 207] on link "View External Url" at bounding box center [423, 211] width 51 height 9
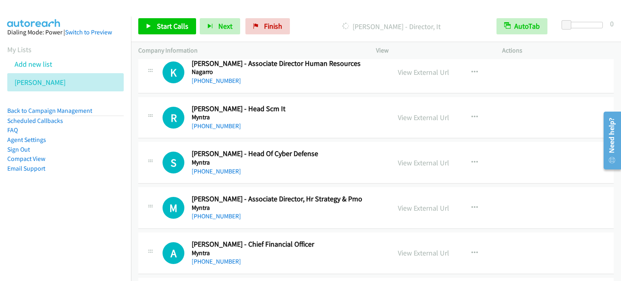
scroll to position [5483, 0]
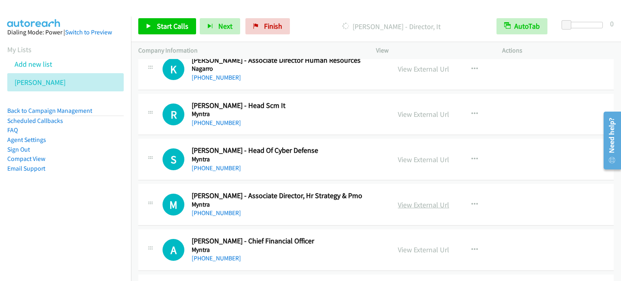
click at [425, 200] on link "View External Url" at bounding box center [423, 204] width 51 height 9
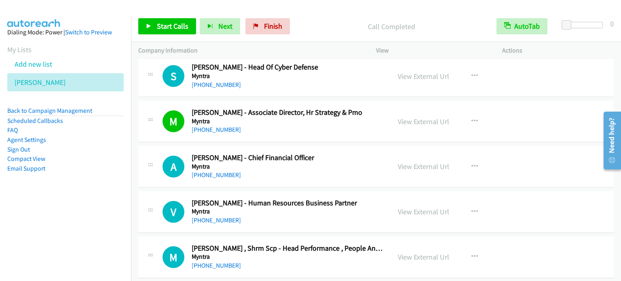
scroll to position [5569, 0]
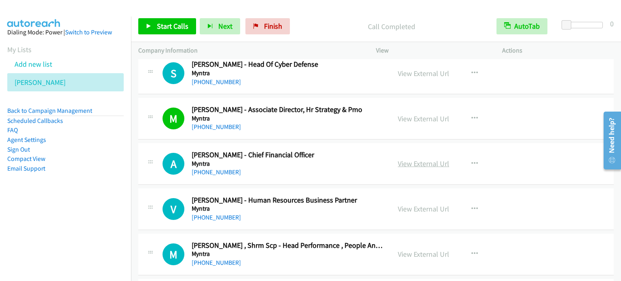
click at [429, 159] on link "View External Url" at bounding box center [423, 163] width 51 height 9
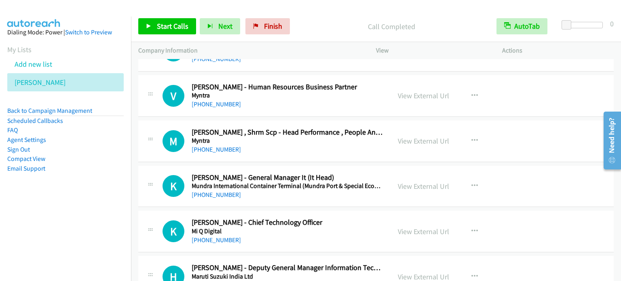
scroll to position [5699, 0]
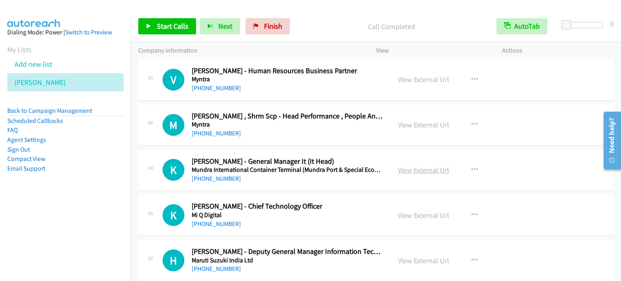
click at [432, 165] on link "View External Url" at bounding box center [423, 169] width 51 height 9
click at [413, 211] on link "View External Url" at bounding box center [423, 215] width 51 height 9
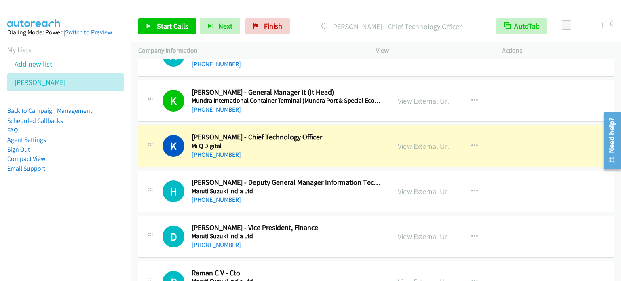
scroll to position [5780, 0]
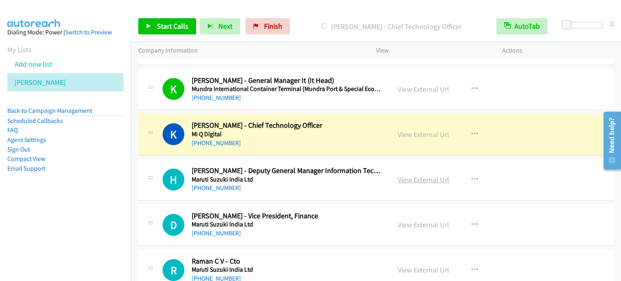
click at [418, 175] on link "View External Url" at bounding box center [423, 179] width 51 height 9
click at [417, 220] on link "View External Url" at bounding box center [423, 224] width 51 height 9
click at [423, 265] on link "View External Url" at bounding box center [423, 269] width 51 height 9
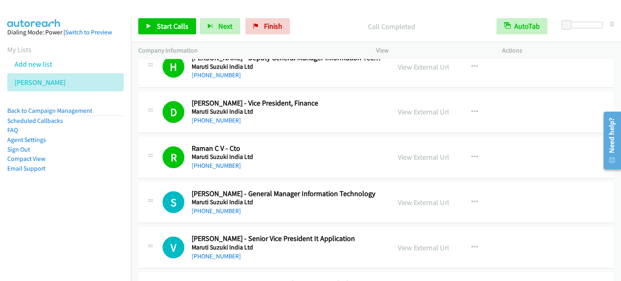
scroll to position [5893, 0]
click at [433, 197] on link "View External Url" at bounding box center [423, 201] width 51 height 9
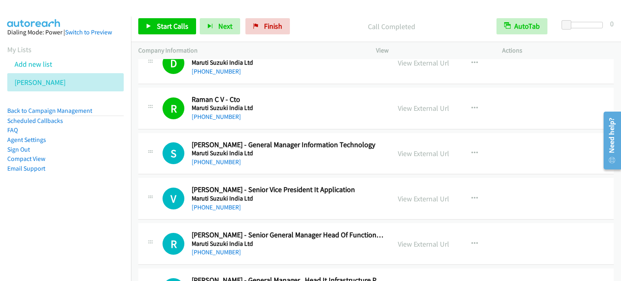
scroll to position [5958, 0]
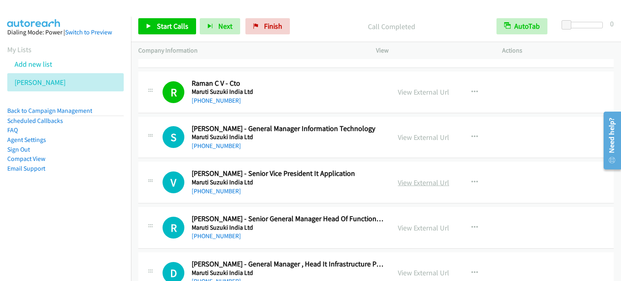
click at [427, 178] on link "View External Url" at bounding box center [423, 182] width 51 height 9
click at [438, 223] on link "View External Url" at bounding box center [423, 227] width 51 height 9
click at [437, 268] on link "View External Url" at bounding box center [423, 272] width 51 height 9
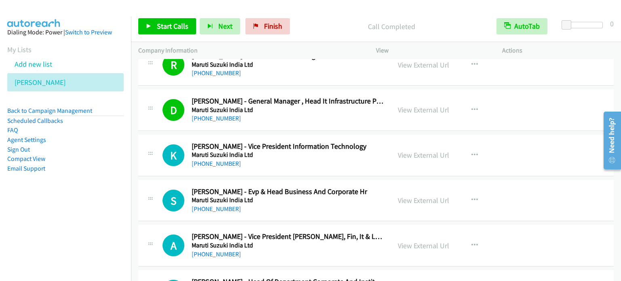
scroll to position [6136, 0]
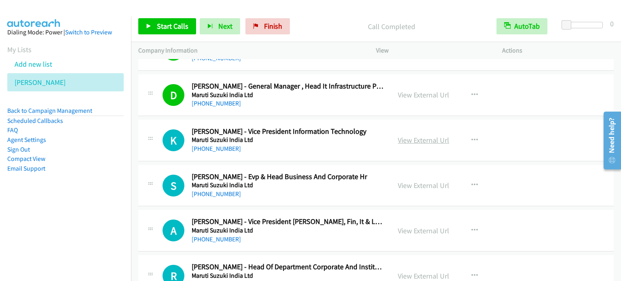
click at [404, 135] on link "View External Url" at bounding box center [423, 139] width 51 height 9
click at [425, 181] on link "View External Url" at bounding box center [423, 185] width 51 height 9
click at [421, 226] on link "View External Url" at bounding box center [423, 230] width 51 height 9
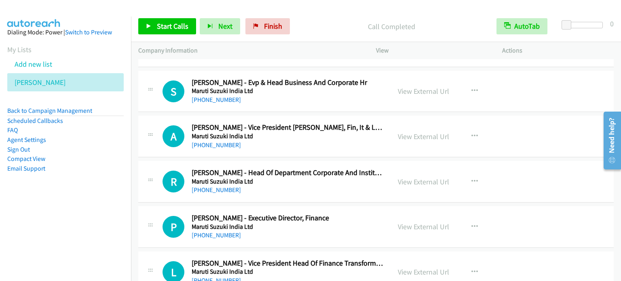
scroll to position [6233, 0]
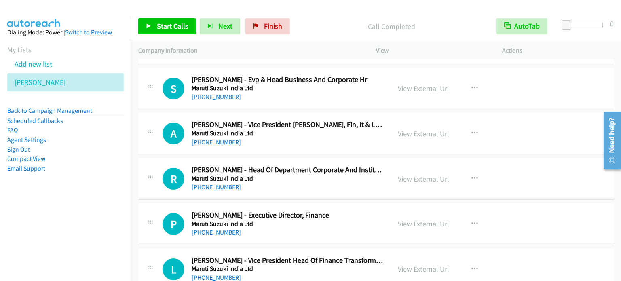
click at [421, 219] on link "View External Url" at bounding box center [423, 223] width 51 height 9
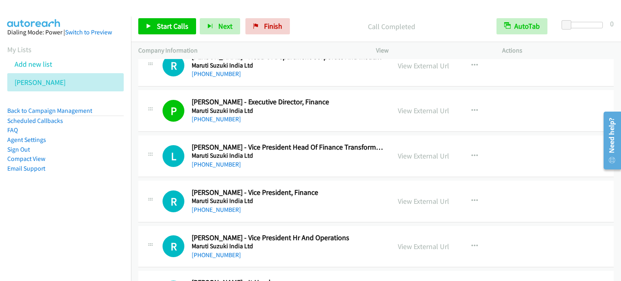
scroll to position [6362, 0]
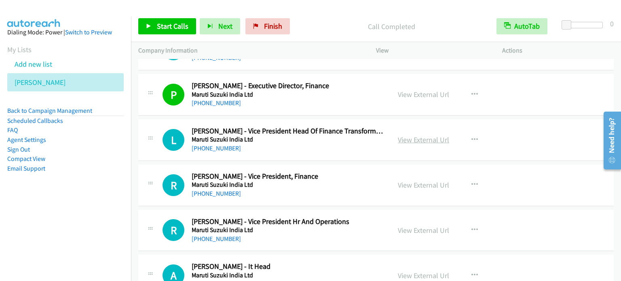
click at [419, 135] on link "View External Url" at bounding box center [423, 139] width 51 height 9
click at [440, 180] on link "View External Url" at bounding box center [423, 184] width 51 height 9
drag, startPoint x: 428, startPoint y: 218, endPoint x: 356, endPoint y: 147, distance: 101.5
click at [420, 226] on link "View External Url" at bounding box center [423, 230] width 51 height 9
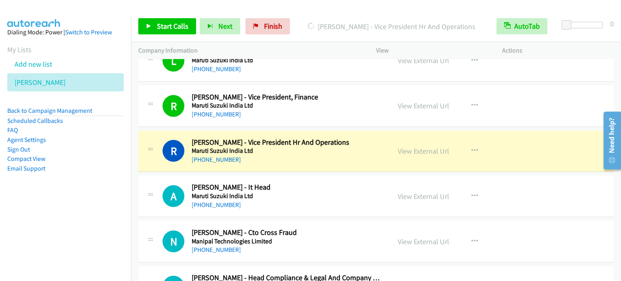
scroll to position [6459, 0]
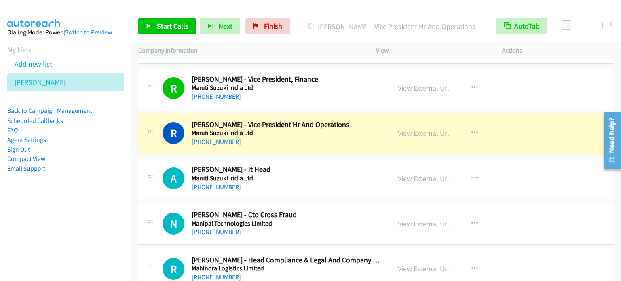
click at [417, 174] on link "View External Url" at bounding box center [423, 178] width 51 height 9
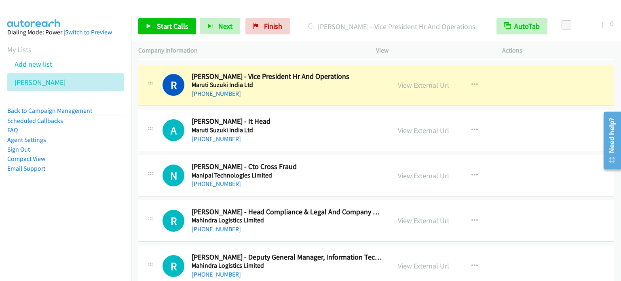
scroll to position [6508, 0]
click at [423, 216] on link "View External Url" at bounding box center [423, 220] width 51 height 9
click at [422, 261] on link "View External Url" at bounding box center [423, 265] width 51 height 9
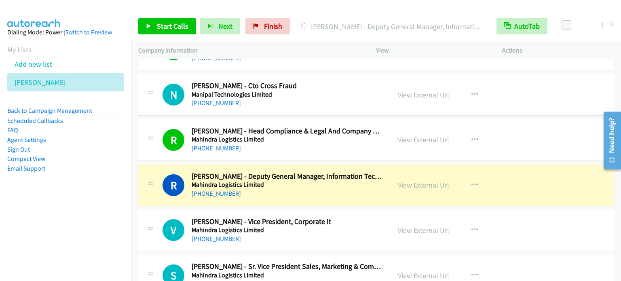
scroll to position [6589, 0]
click at [411, 225] on link "View External Url" at bounding box center [423, 229] width 51 height 9
click at [422, 271] on link "View External Url" at bounding box center [423, 275] width 51 height 9
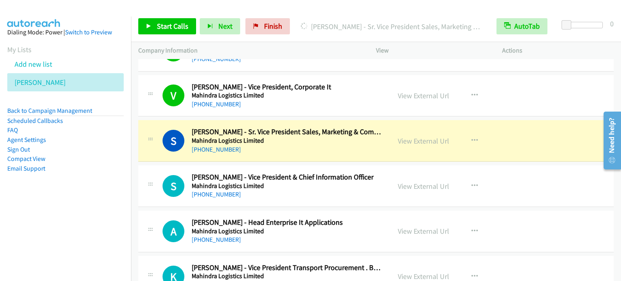
scroll to position [6734, 0]
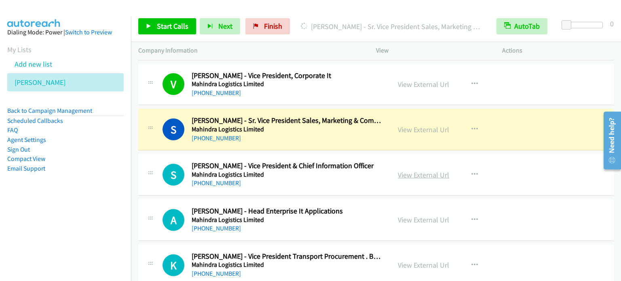
click at [412, 170] on link "View External Url" at bounding box center [423, 174] width 51 height 9
click at [413, 215] on link "View External Url" at bounding box center [423, 219] width 51 height 9
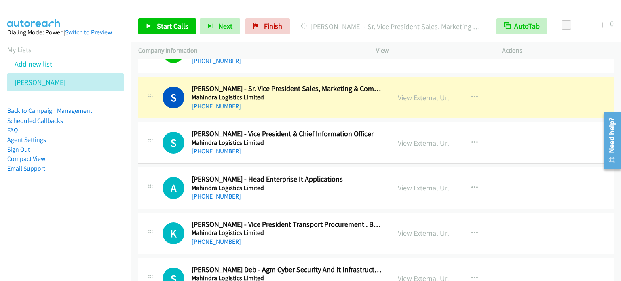
scroll to position [6783, 0]
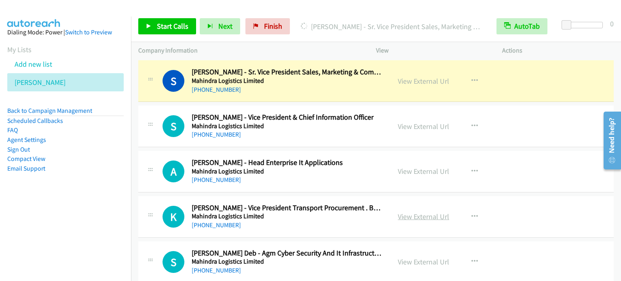
click at [412, 212] on link "View External Url" at bounding box center [423, 216] width 51 height 9
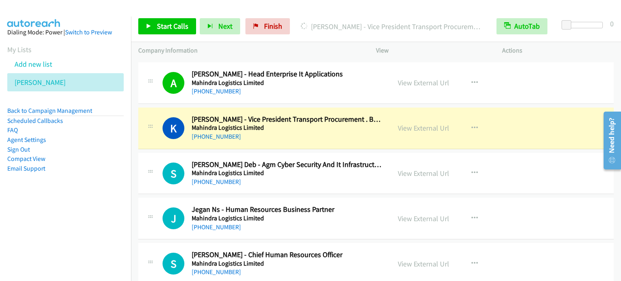
scroll to position [6880, 0]
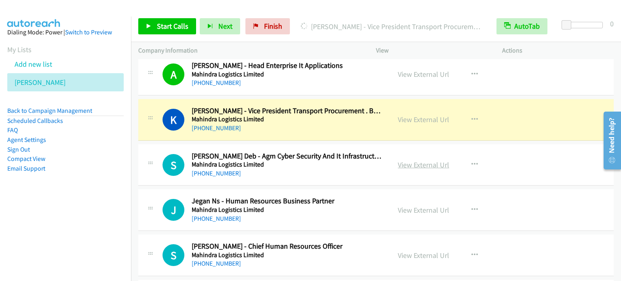
click at [429, 160] on link "View External Url" at bounding box center [423, 164] width 51 height 9
click at [407, 251] on link "View External Url" at bounding box center [423, 255] width 51 height 9
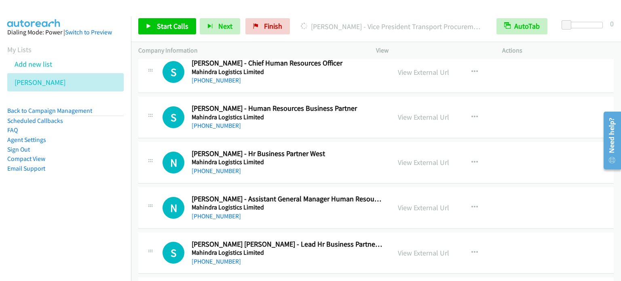
scroll to position [7079, 0]
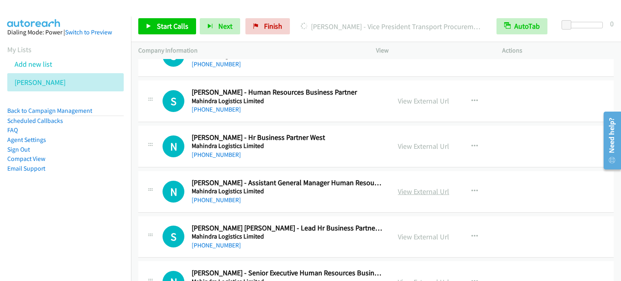
click at [419, 187] on link "View External Url" at bounding box center [423, 191] width 51 height 9
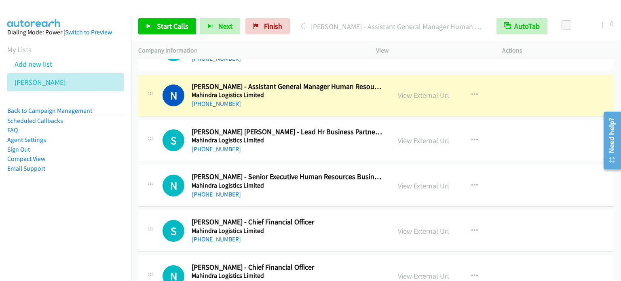
scroll to position [7176, 0]
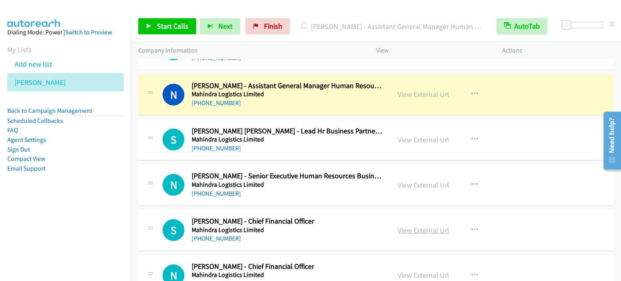
click at [422, 226] on link "View External Url" at bounding box center [423, 230] width 51 height 9
click at [421, 271] on link "View External Url" at bounding box center [423, 275] width 51 height 9
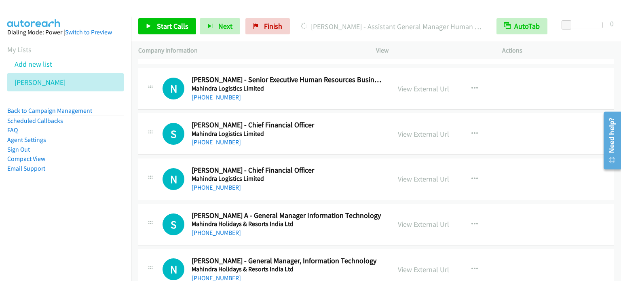
scroll to position [7273, 0]
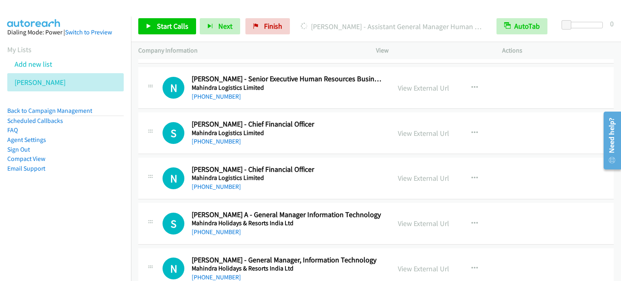
drag, startPoint x: 434, startPoint y: 211, endPoint x: 347, endPoint y: 48, distance: 185.8
click at [420, 219] on link "View External Url" at bounding box center [423, 223] width 51 height 9
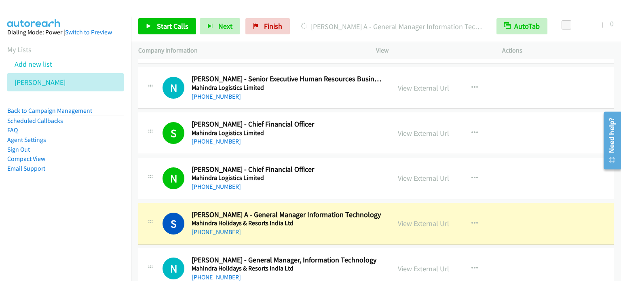
click at [417, 264] on link "View External Url" at bounding box center [423, 268] width 51 height 9
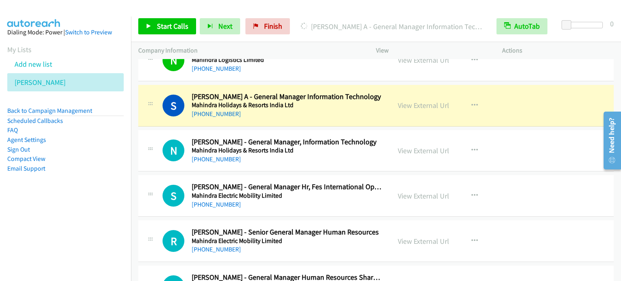
scroll to position [7392, 0]
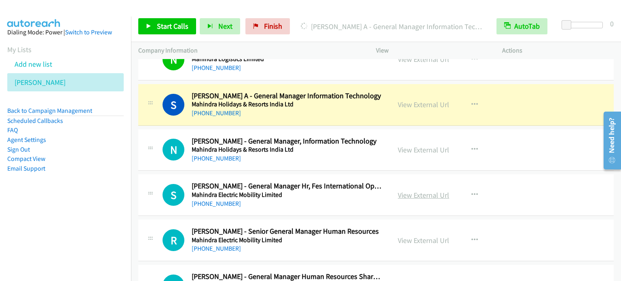
click at [431, 190] on link "View External Url" at bounding box center [423, 194] width 51 height 9
click at [410, 236] on link "View External Url" at bounding box center [423, 240] width 51 height 9
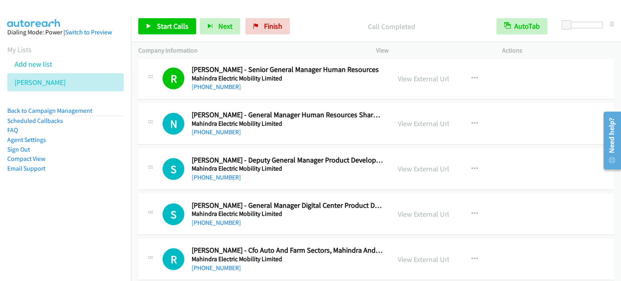
scroll to position [7570, 0]
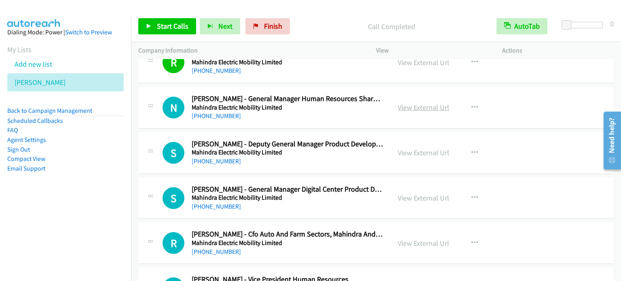
click at [406, 103] on link "View External Url" at bounding box center [423, 107] width 51 height 9
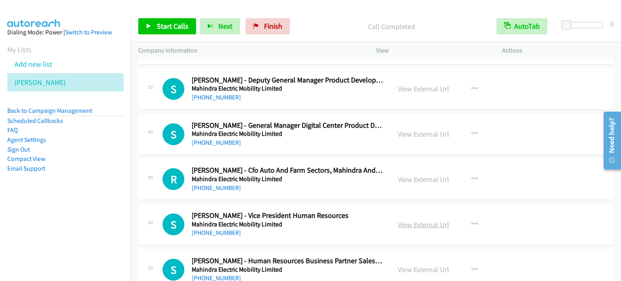
scroll to position [7635, 0]
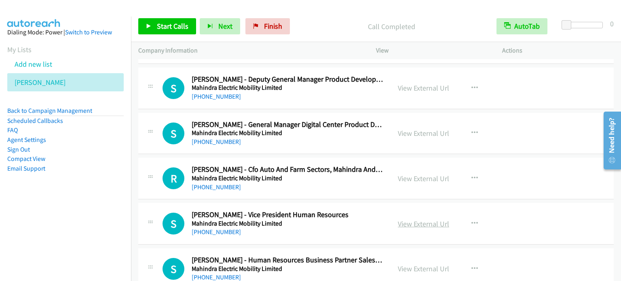
click at [406, 219] on link "View External Url" at bounding box center [423, 223] width 51 height 9
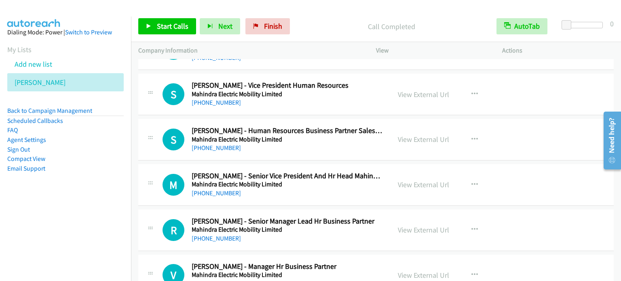
scroll to position [7780, 0]
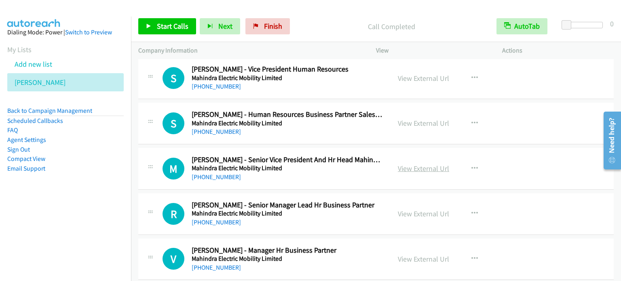
click at [437, 164] on link "View External Url" at bounding box center [423, 168] width 51 height 9
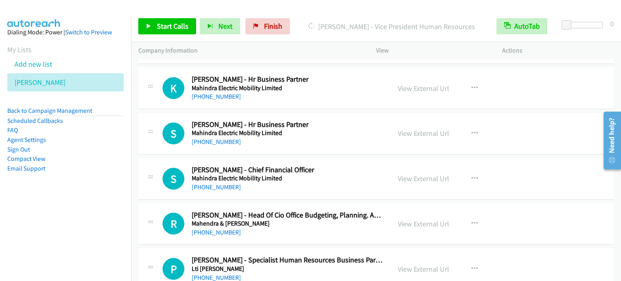
scroll to position [8055, 0]
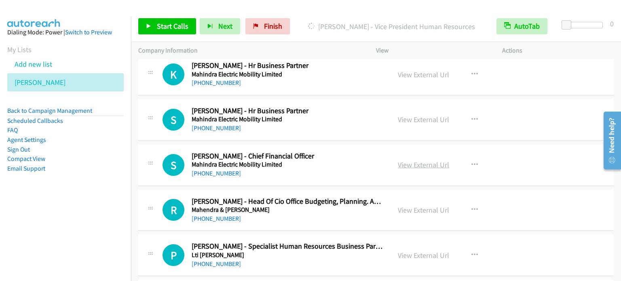
click at [426, 160] on link "View External Url" at bounding box center [423, 164] width 51 height 9
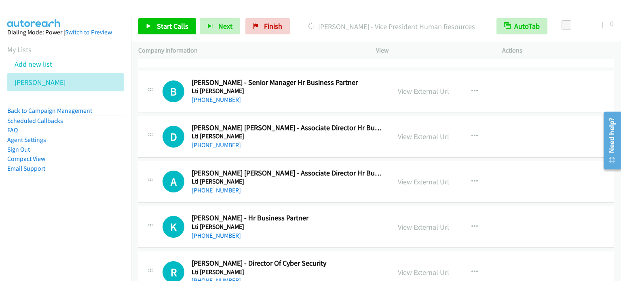
scroll to position [8589, 0]
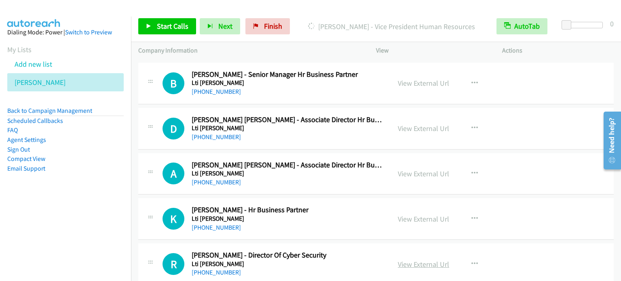
click at [406, 260] on link "View External Url" at bounding box center [423, 264] width 51 height 9
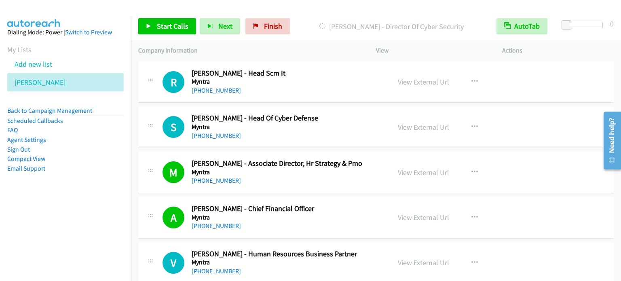
scroll to position [5677, 0]
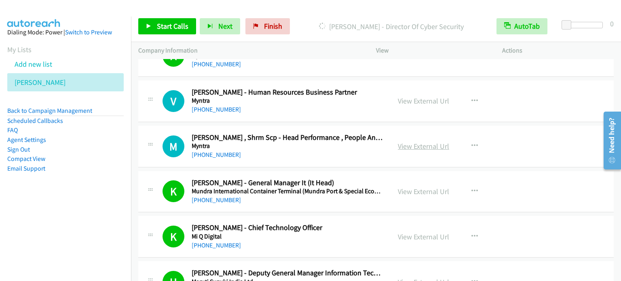
click at [426, 142] on link "View External Url" at bounding box center [423, 146] width 51 height 9
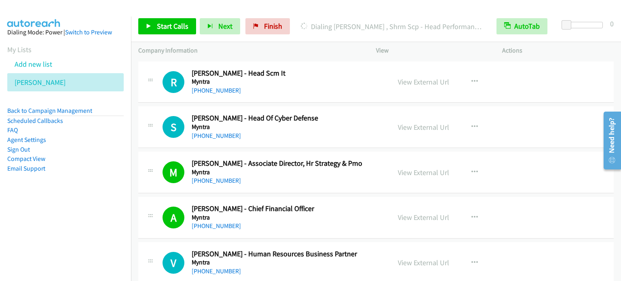
scroll to position [5354, 0]
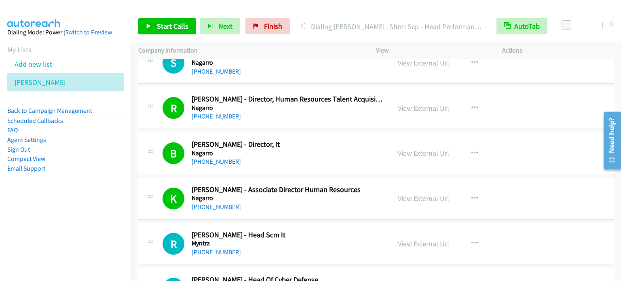
click at [420, 239] on link "View External Url" at bounding box center [423, 243] width 51 height 9
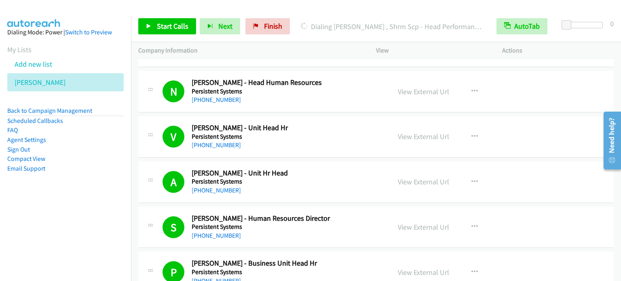
scroll to position [0, 0]
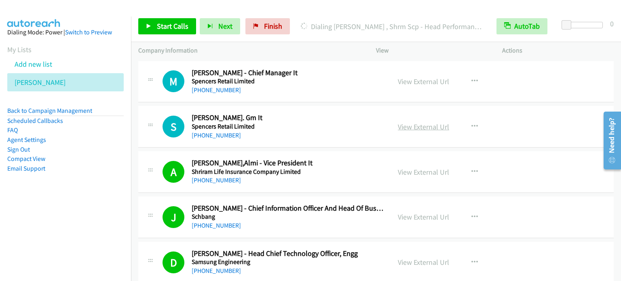
click at [431, 126] on link "View External Url" at bounding box center [423, 126] width 51 height 9
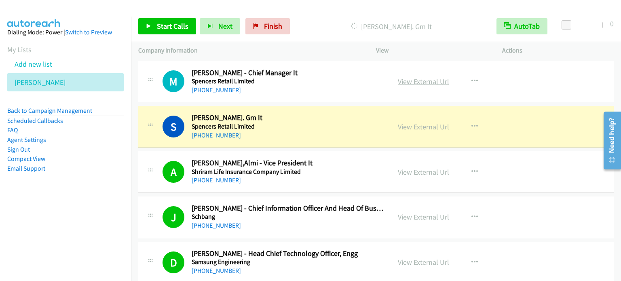
click at [414, 80] on link "View External Url" at bounding box center [423, 81] width 51 height 9
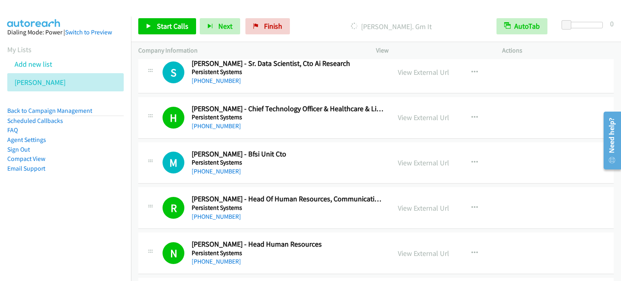
scroll to position [922, 0]
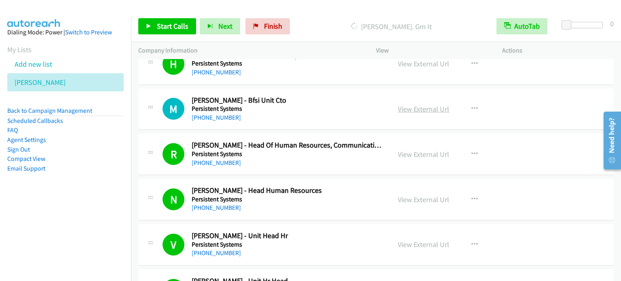
click at [425, 106] on link "View External Url" at bounding box center [423, 108] width 51 height 9
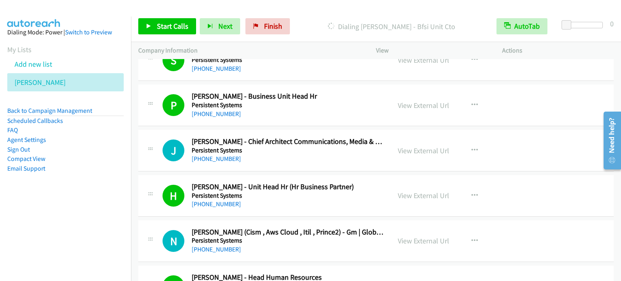
scroll to position [1202, 0]
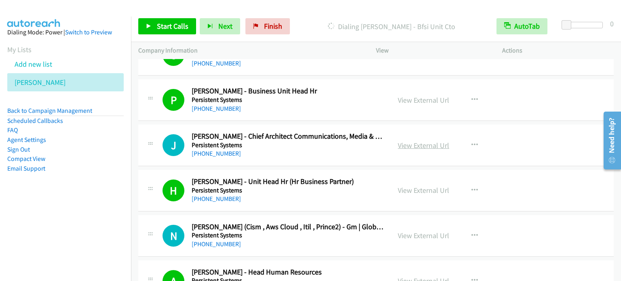
click at [410, 141] on link "View External Url" at bounding box center [423, 145] width 51 height 9
click at [429, 234] on link "View External Url" at bounding box center [423, 235] width 51 height 9
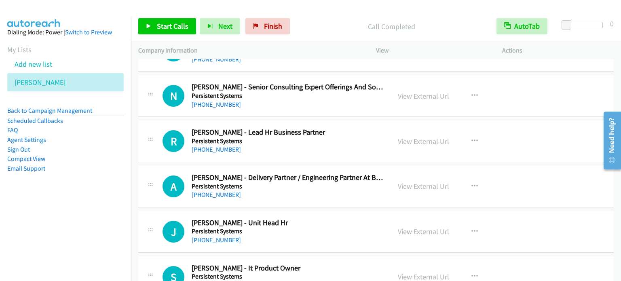
scroll to position [1747, 0]
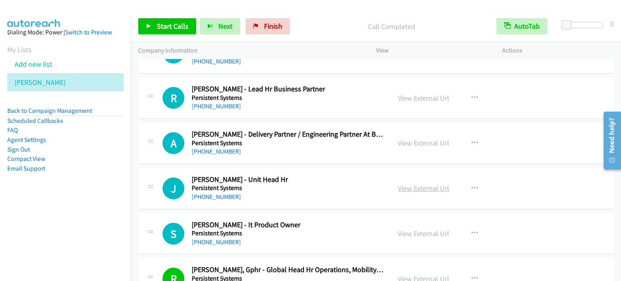
click at [414, 184] on link "View External Url" at bounding box center [423, 188] width 51 height 9
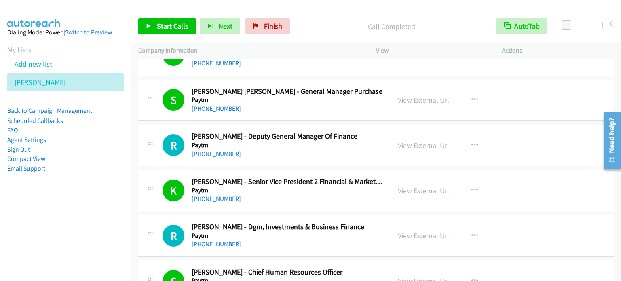
scroll to position [2410, 0]
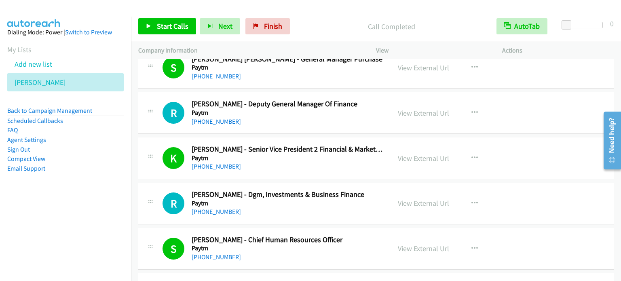
drag, startPoint x: 437, startPoint y: 111, endPoint x: 248, endPoint y: 8, distance: 215.5
click at [420, 108] on link "View External Url" at bounding box center [423, 112] width 51 height 9
click at [417, 199] on link "View External Url" at bounding box center [423, 203] width 51 height 9
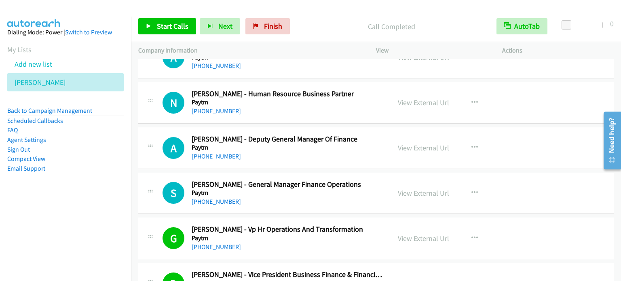
scroll to position [2804, 0]
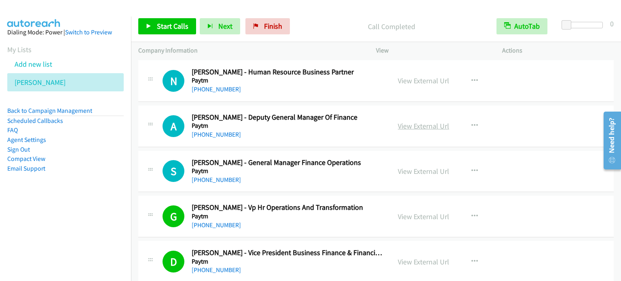
click at [425, 121] on link "View External Url" at bounding box center [423, 125] width 51 height 9
click at [410, 167] on link "View External Url" at bounding box center [423, 171] width 51 height 9
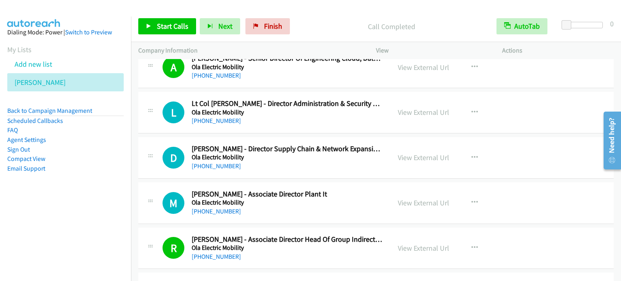
scroll to position [3435, 0]
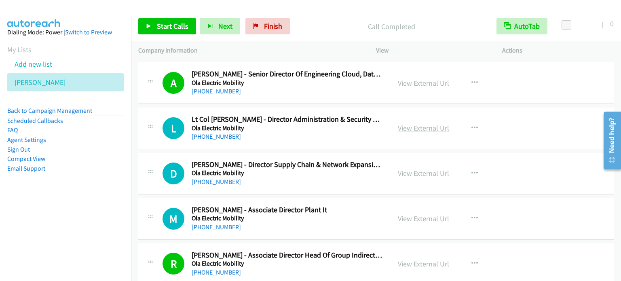
click at [409, 123] on link "View External Url" at bounding box center [423, 127] width 51 height 9
click at [412, 214] on link "View External Url" at bounding box center [423, 218] width 51 height 9
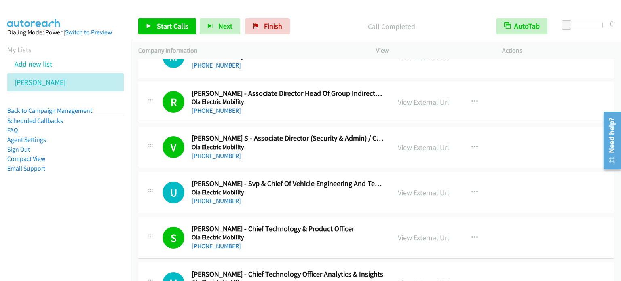
click at [416, 188] on link "View External Url" at bounding box center [423, 192] width 51 height 9
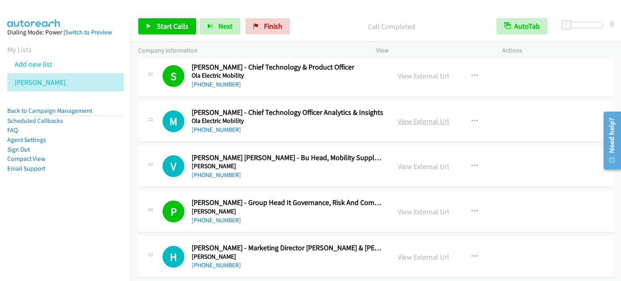
click at [416, 116] on link "View External Url" at bounding box center [423, 120] width 51 height 9
click at [427, 252] on link "View External Url" at bounding box center [423, 256] width 51 height 9
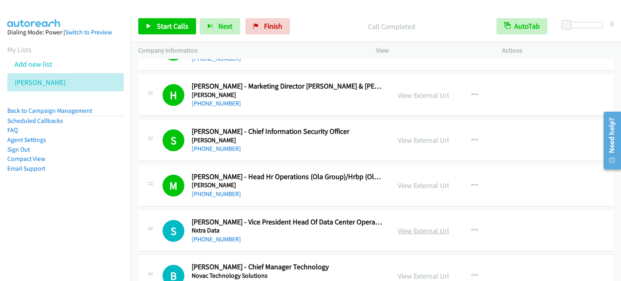
click at [417, 226] on link "View External Url" at bounding box center [423, 230] width 51 height 9
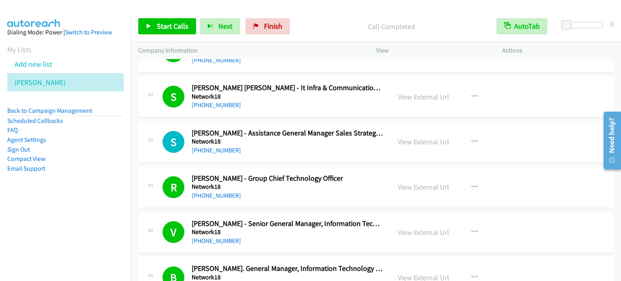
scroll to position [4421, 0]
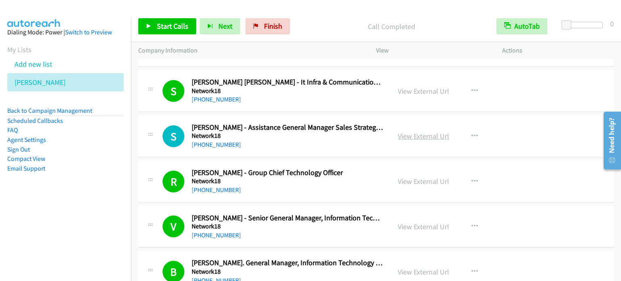
click at [417, 131] on link "View External Url" at bounding box center [423, 135] width 51 height 9
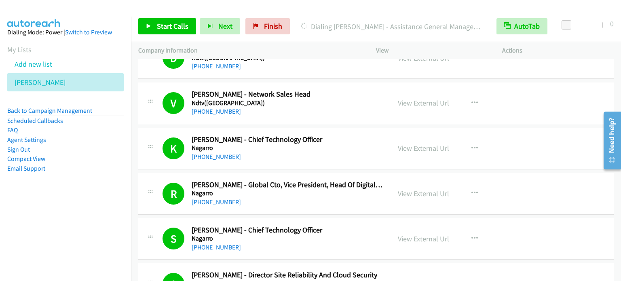
scroll to position [5068, 0]
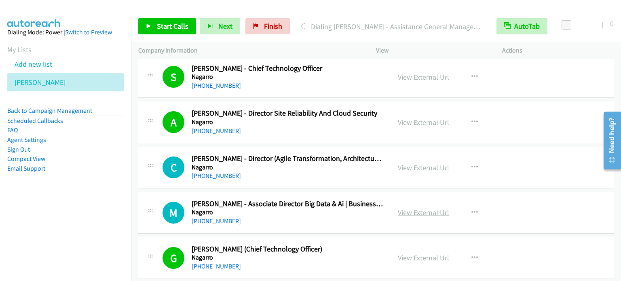
click at [436, 208] on link "View External Url" at bounding box center [423, 212] width 51 height 9
click at [408, 163] on link "View External Url" at bounding box center [423, 167] width 51 height 9
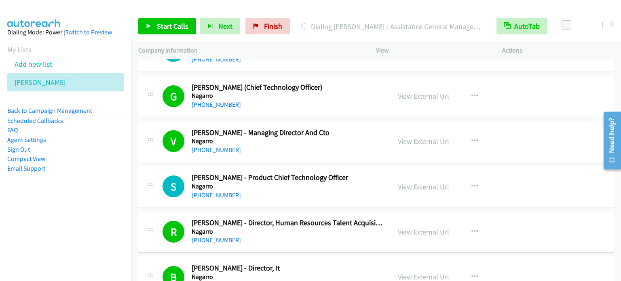
scroll to position [5392, 0]
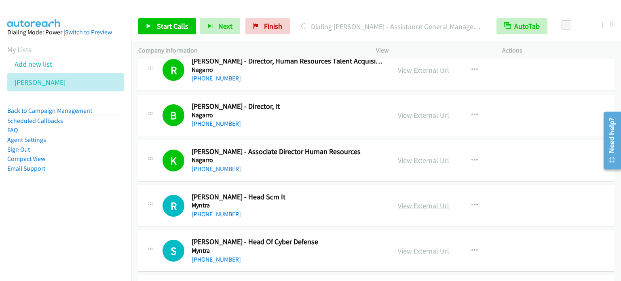
click at [424, 201] on link "View External Url" at bounding box center [423, 205] width 51 height 9
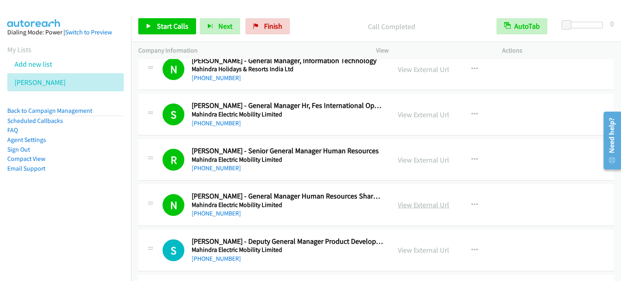
scroll to position [7495, 0]
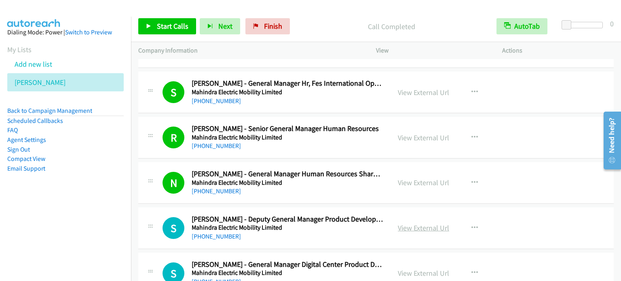
click at [413, 223] on link "View External Url" at bounding box center [423, 227] width 51 height 9
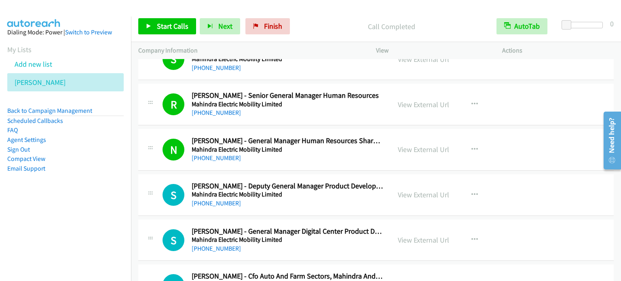
scroll to position [7543, 0]
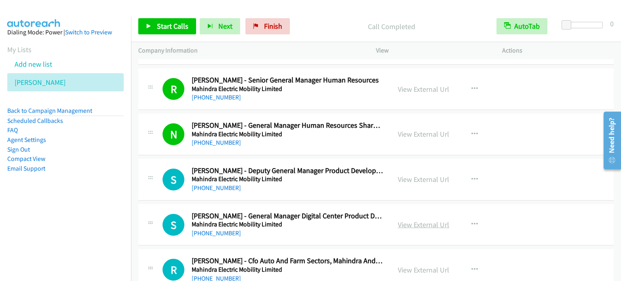
click at [420, 220] on link "View External Url" at bounding box center [423, 224] width 51 height 9
click at [424, 265] on link "View External Url" at bounding box center [423, 269] width 51 height 9
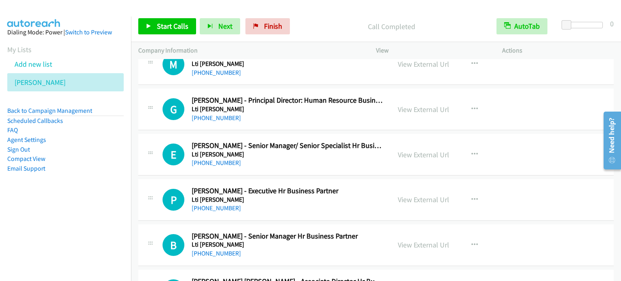
scroll to position [8265, 0]
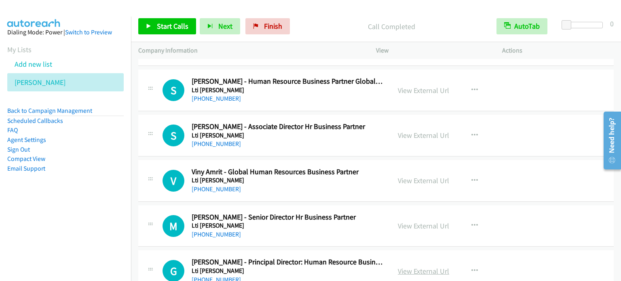
click at [418, 266] on link "View External Url" at bounding box center [423, 270] width 51 height 9
click at [413, 131] on link "View External Url" at bounding box center [423, 135] width 51 height 9
click at [429, 176] on link "View External Url" at bounding box center [423, 180] width 51 height 9
click at [417, 221] on link "View External Url" at bounding box center [423, 225] width 51 height 9
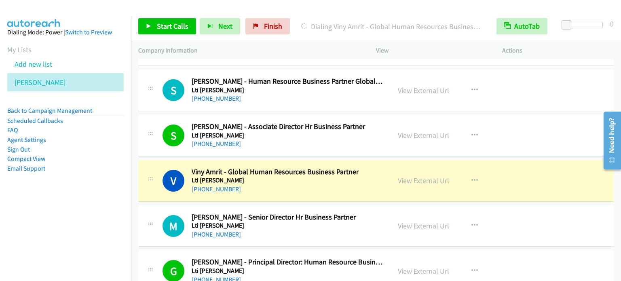
scroll to position [8104, 0]
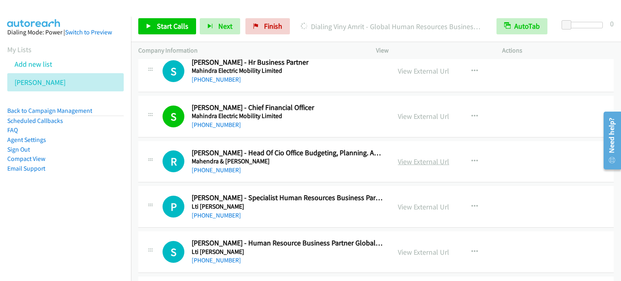
click at [425, 157] on link "View External Url" at bounding box center [423, 161] width 51 height 9
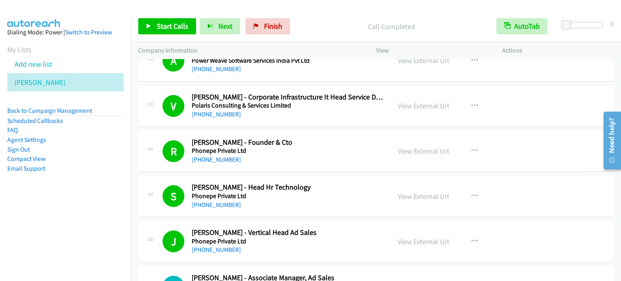
scroll to position [0, 0]
